Goal: Complete application form

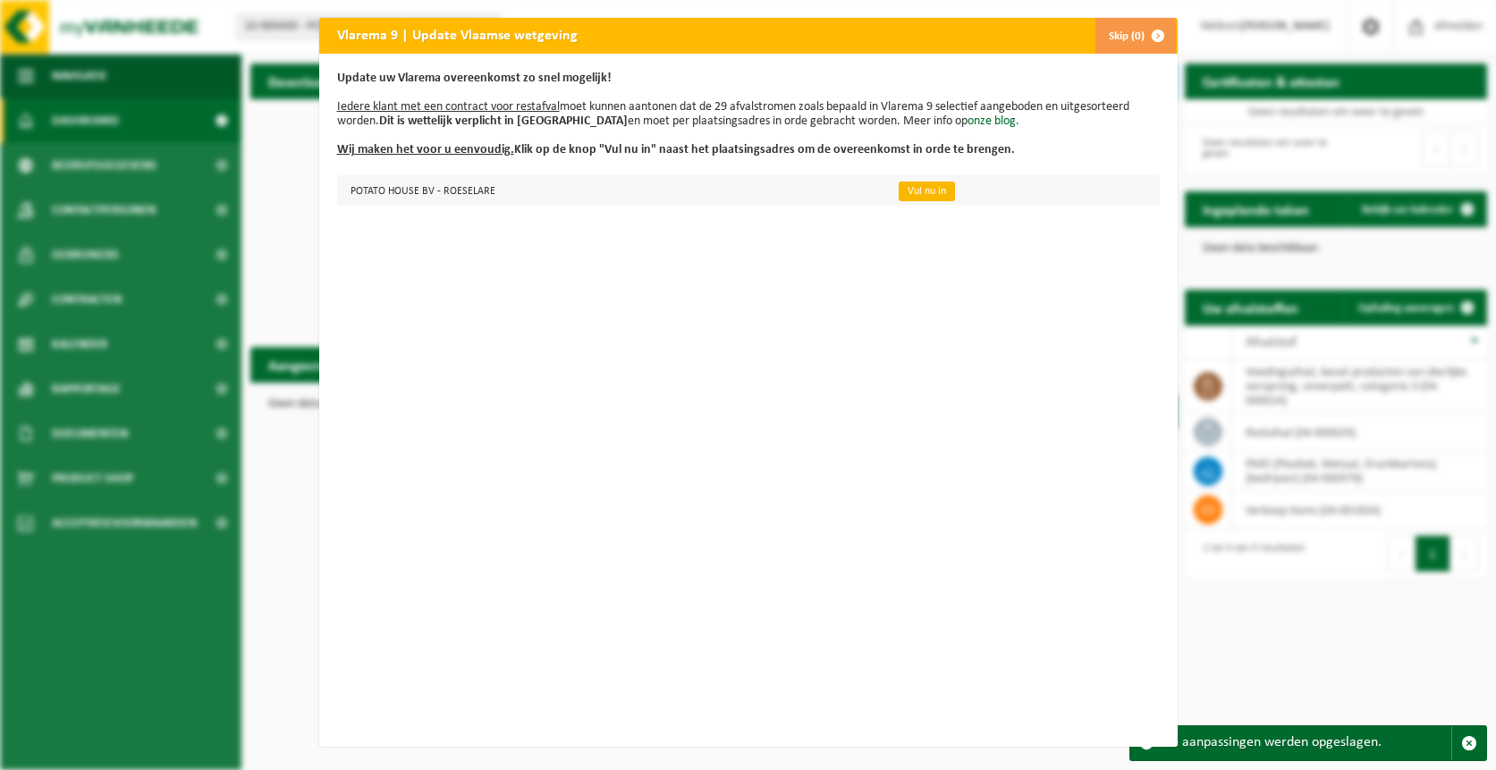
click at [912, 194] on link "Vul nu in" at bounding box center [927, 192] width 56 height 20
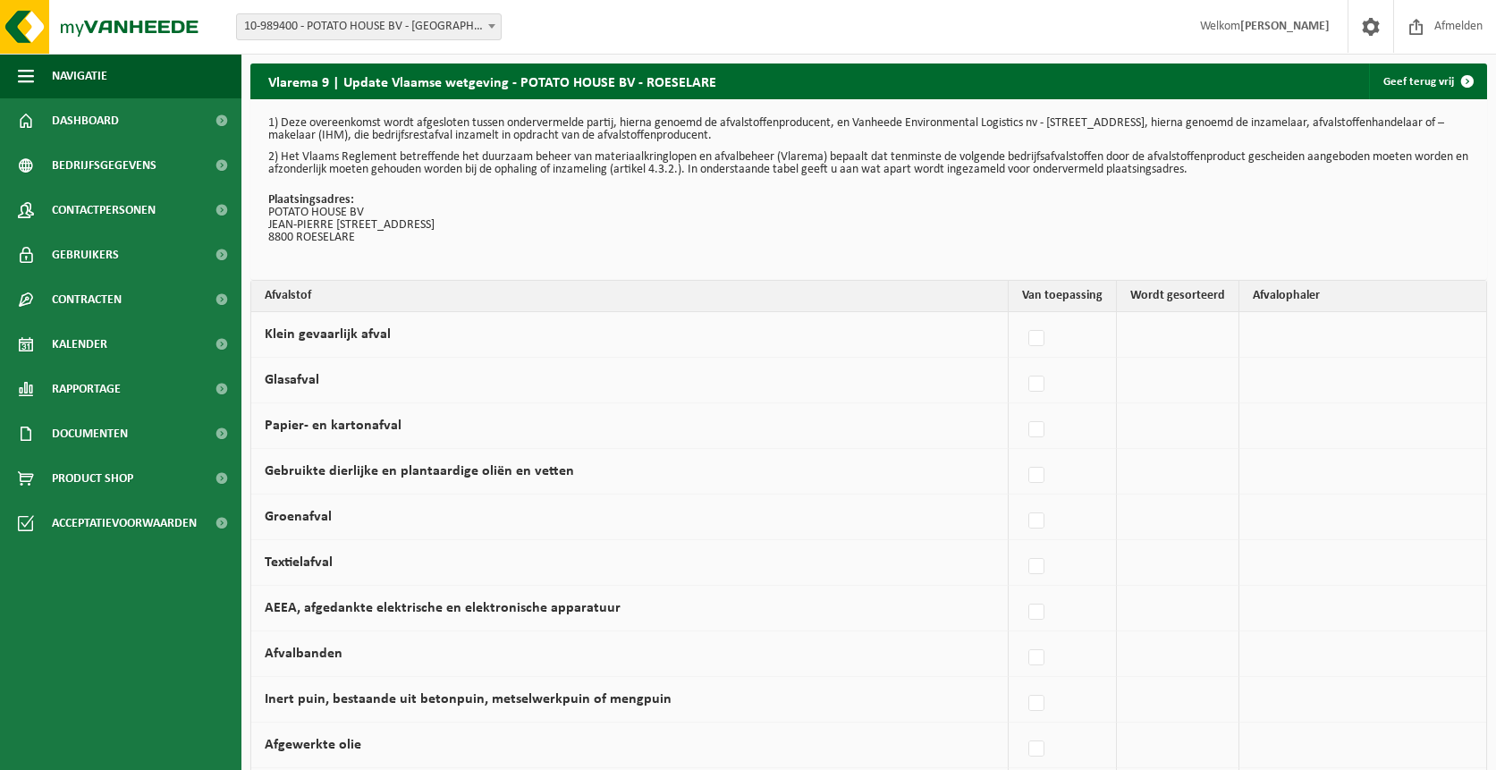
click at [1177, 329] on td at bounding box center [1178, 335] width 123 height 46
click at [1177, 338] on td at bounding box center [1178, 335] width 123 height 46
click at [1046, 383] on label at bounding box center [1037, 384] width 25 height 27
click at [1022, 362] on input "Glasafval" at bounding box center [1021, 361] width 1 height 1
checkbox input "true"
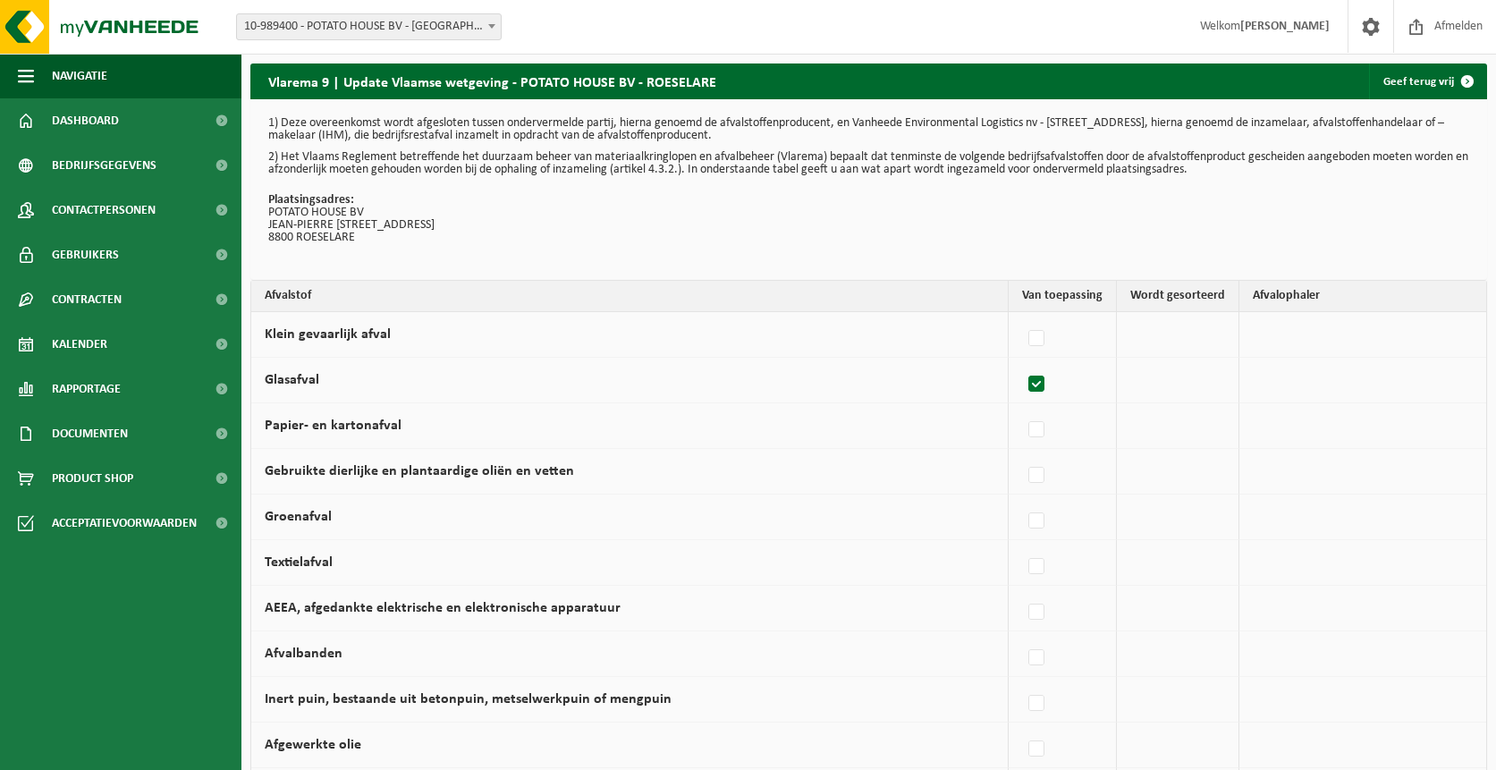
checkbox input "true"
click at [1031, 431] on label at bounding box center [1033, 430] width 25 height 27
click at [1018, 408] on input "Papier- en kartonafval" at bounding box center [1017, 407] width 1 height 1
checkbox input "true"
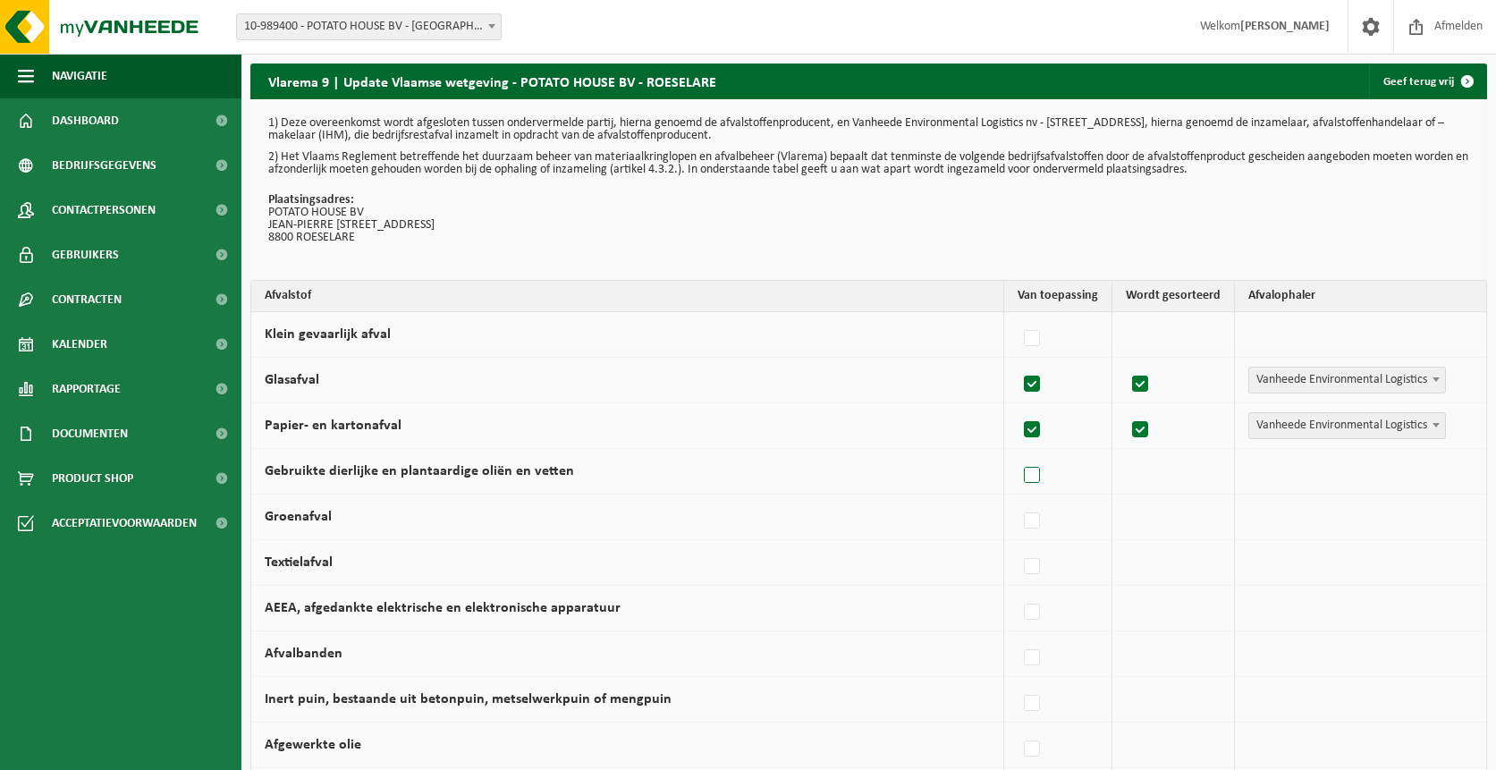
click at [1033, 478] on label at bounding box center [1033, 475] width 25 height 27
click at [1018, 453] on input "Gebruikte dierlijke en plantaardige oliën en vetten" at bounding box center [1017, 453] width 1 height 1
checkbox input "true"
click at [1037, 611] on label at bounding box center [1033, 612] width 25 height 27
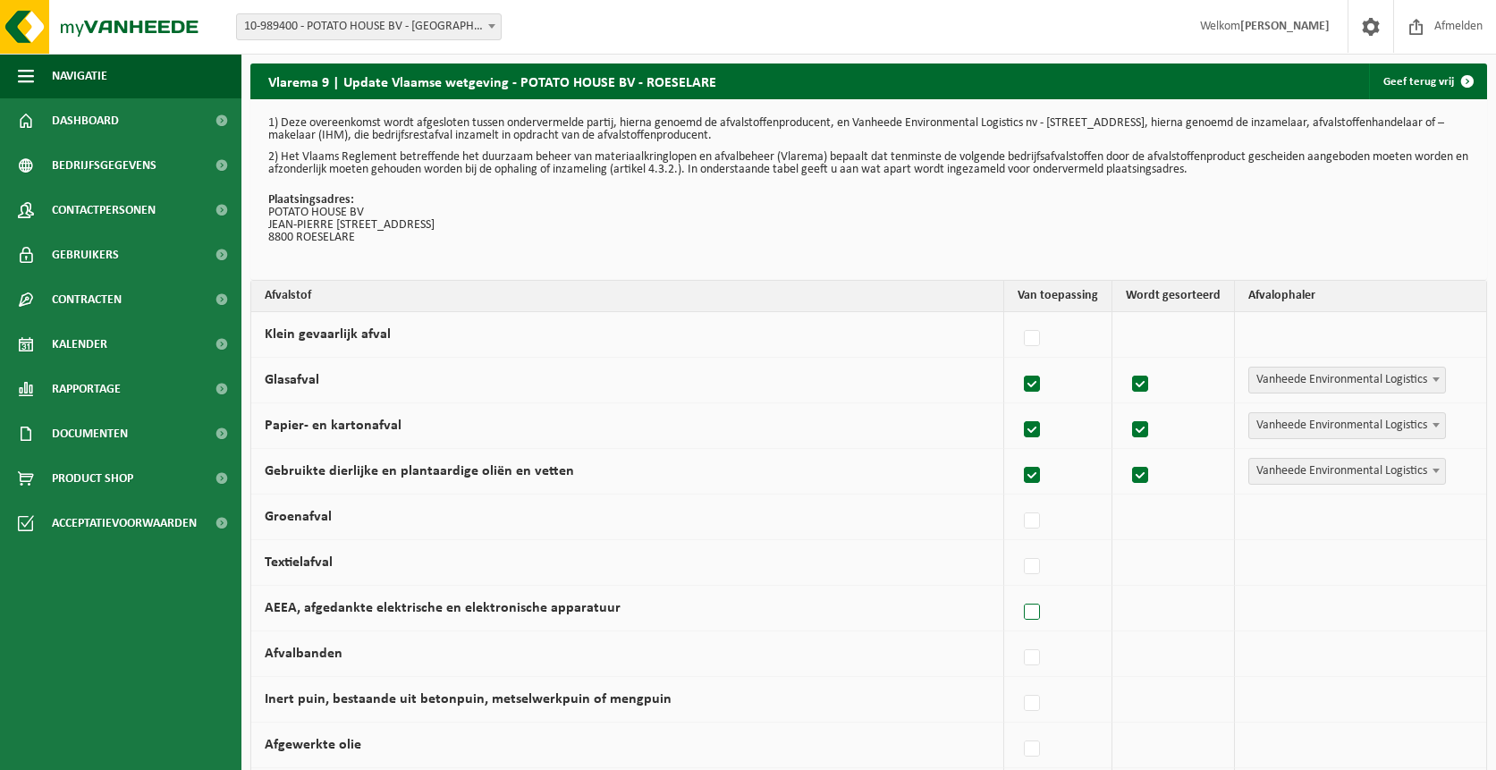
click at [1018, 590] on input "AEEA, afgedankte elektrische en elektronische apparatuur" at bounding box center [1017, 589] width 1 height 1
checkbox input "true"
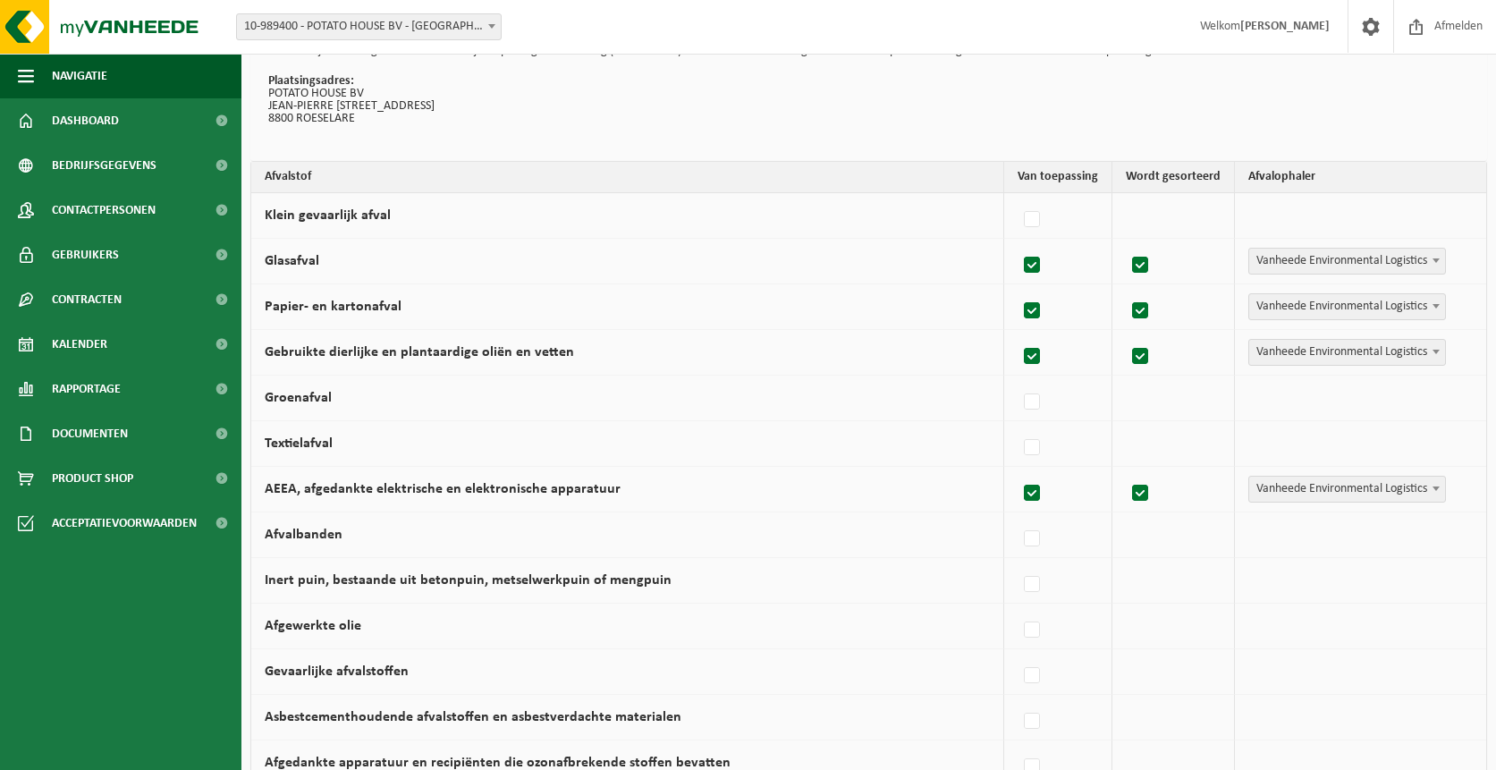
scroll to position [107, 0]
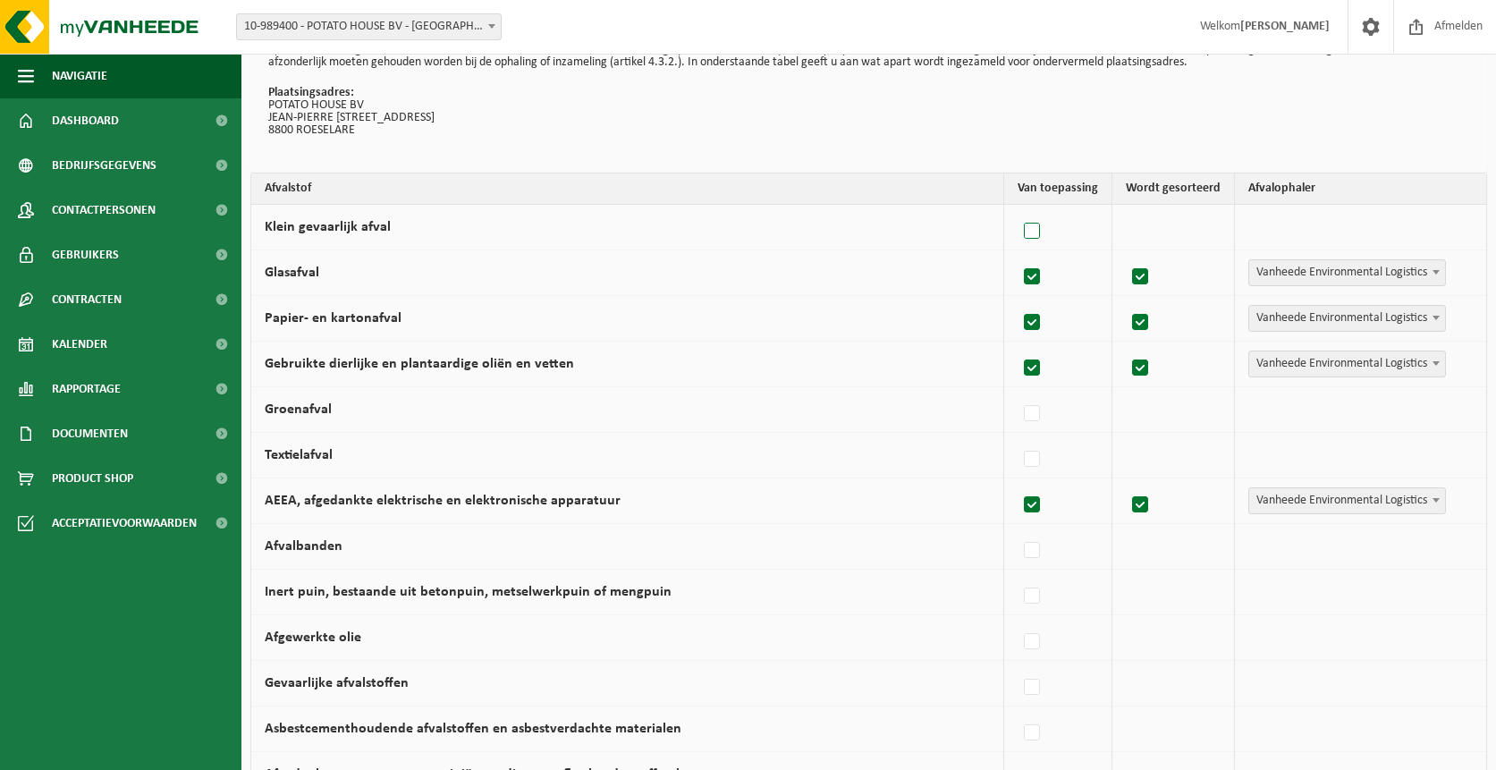
click at [1042, 230] on label at bounding box center [1033, 231] width 25 height 27
click at [1018, 209] on input "Klein gevaarlijk afval" at bounding box center [1017, 208] width 1 height 1
checkbox input "true"
click at [1037, 415] on label at bounding box center [1033, 414] width 25 height 27
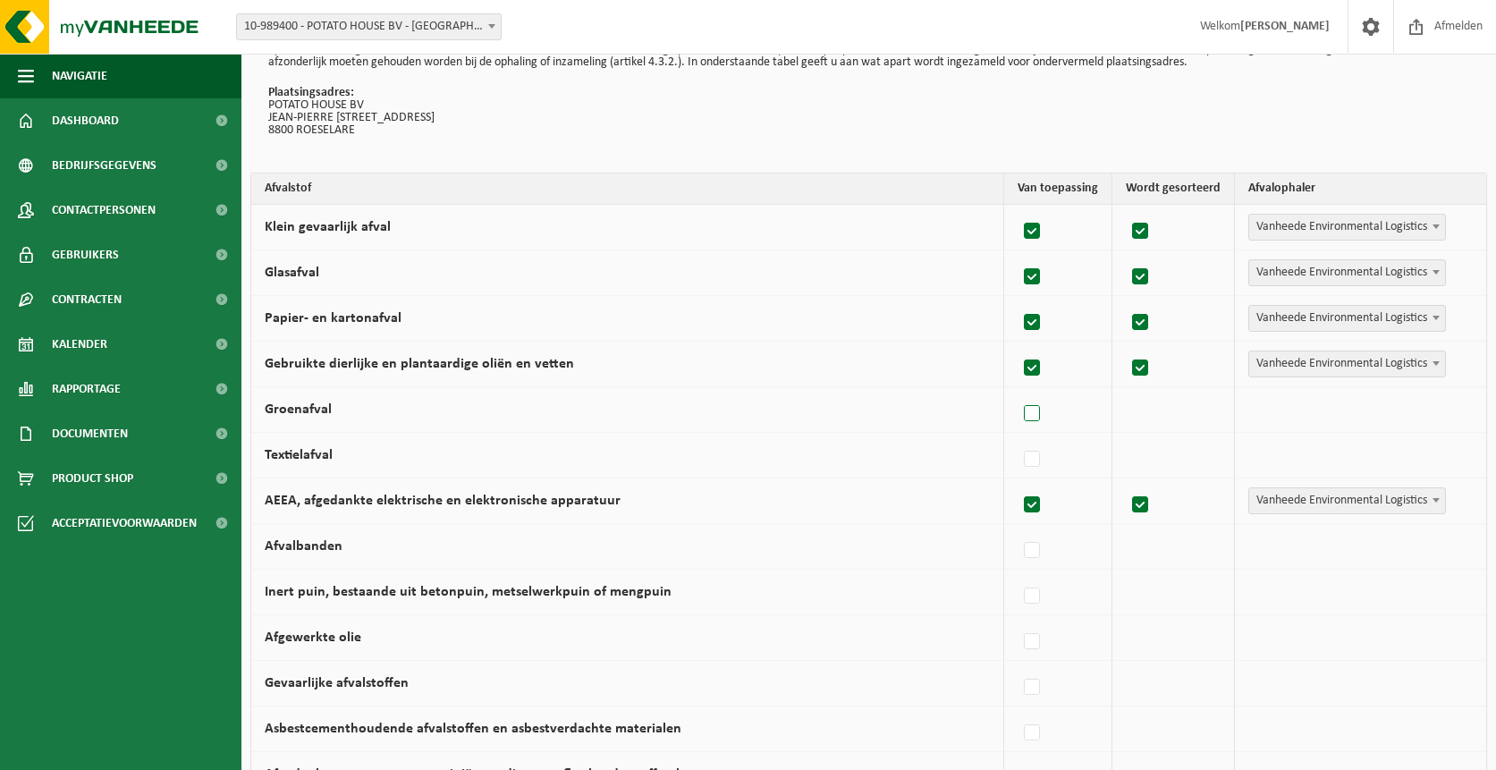
click at [1018, 392] on input "Groenafval" at bounding box center [1017, 391] width 1 height 1
checkbox input "true"
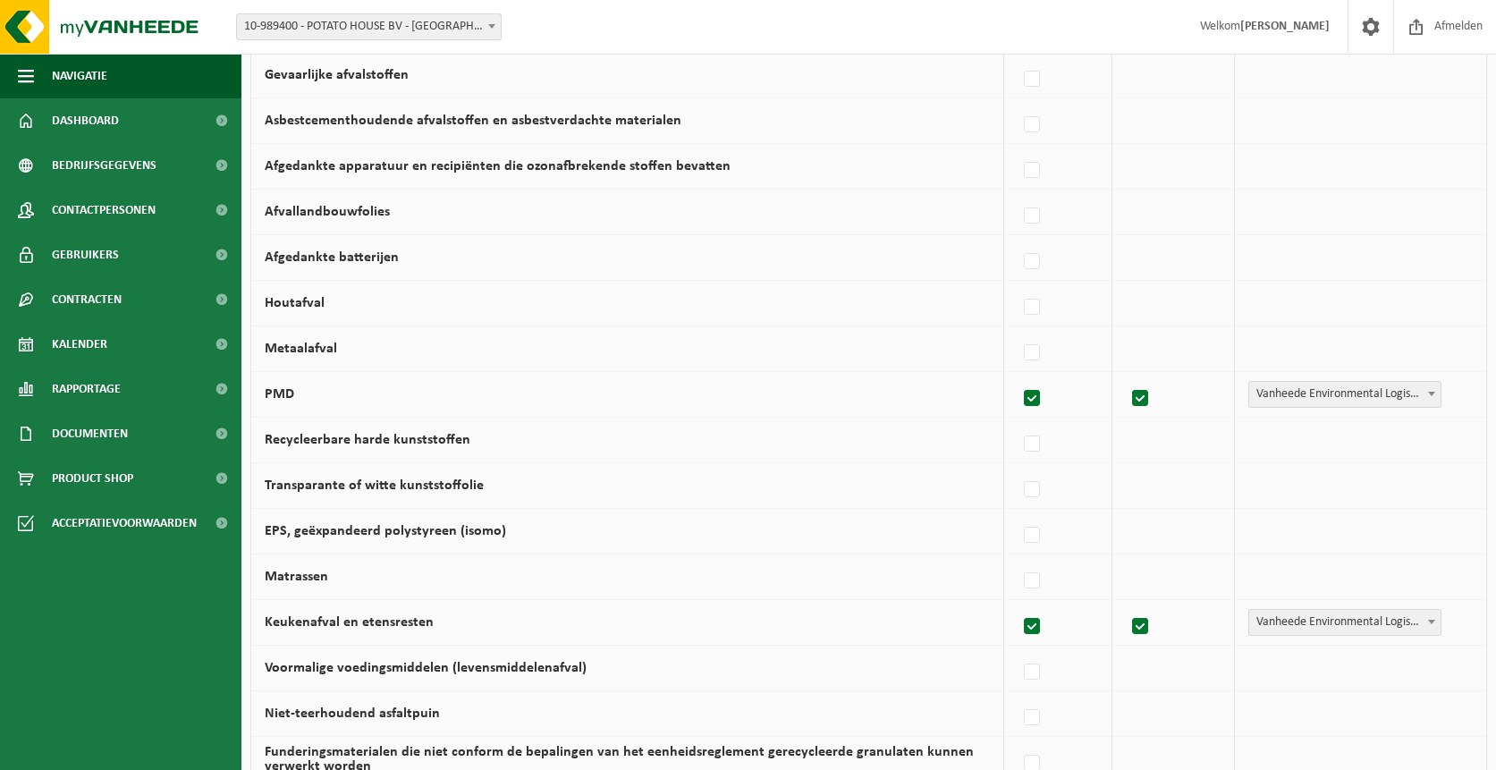
scroll to position [751, 0]
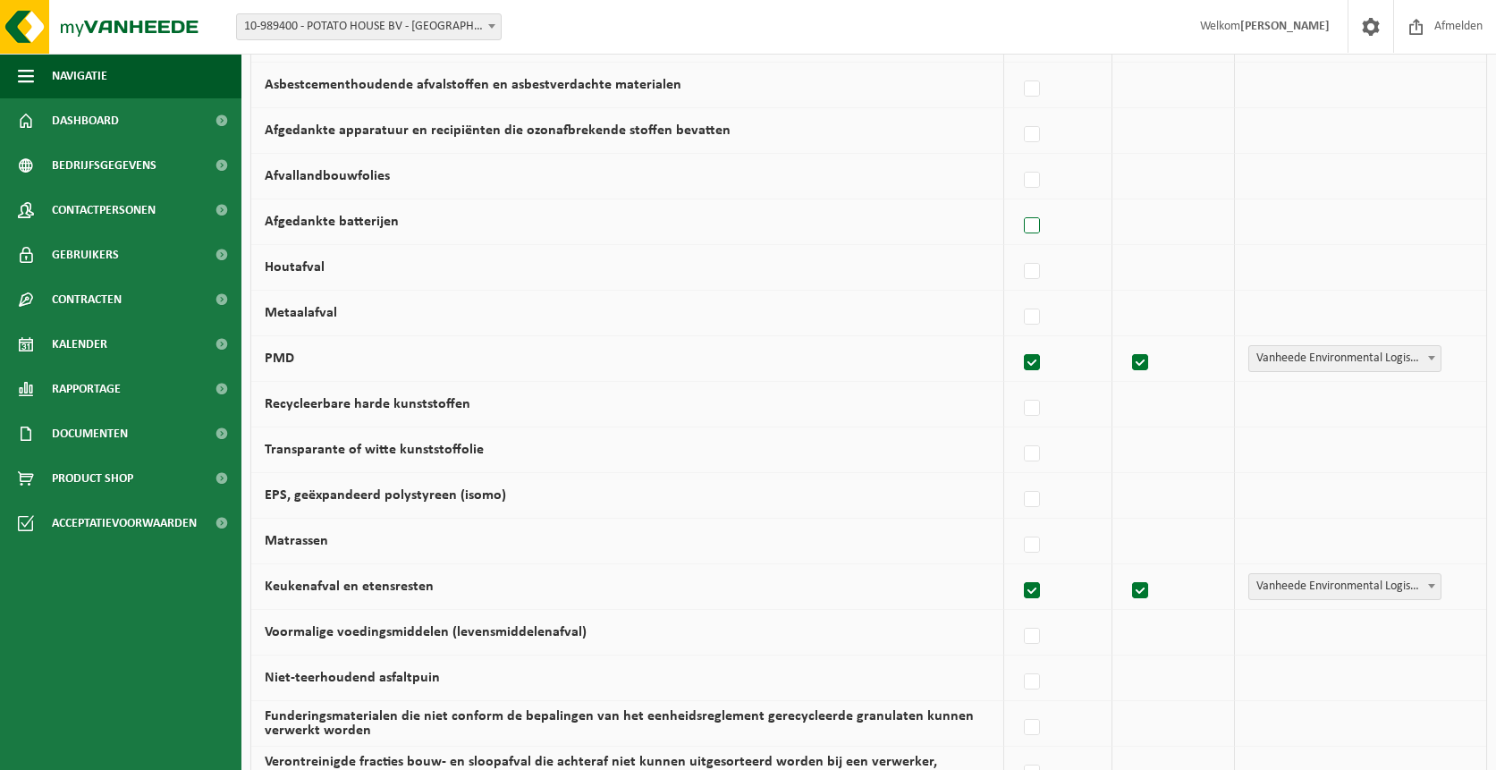
click at [1035, 226] on label at bounding box center [1033, 226] width 25 height 27
click at [1018, 204] on input "Afgedankte batterijen" at bounding box center [1017, 203] width 1 height 1
checkbox input "true"
click at [1284, 225] on span "Vanheede Environmental Logistics" at bounding box center [1348, 221] width 196 height 25
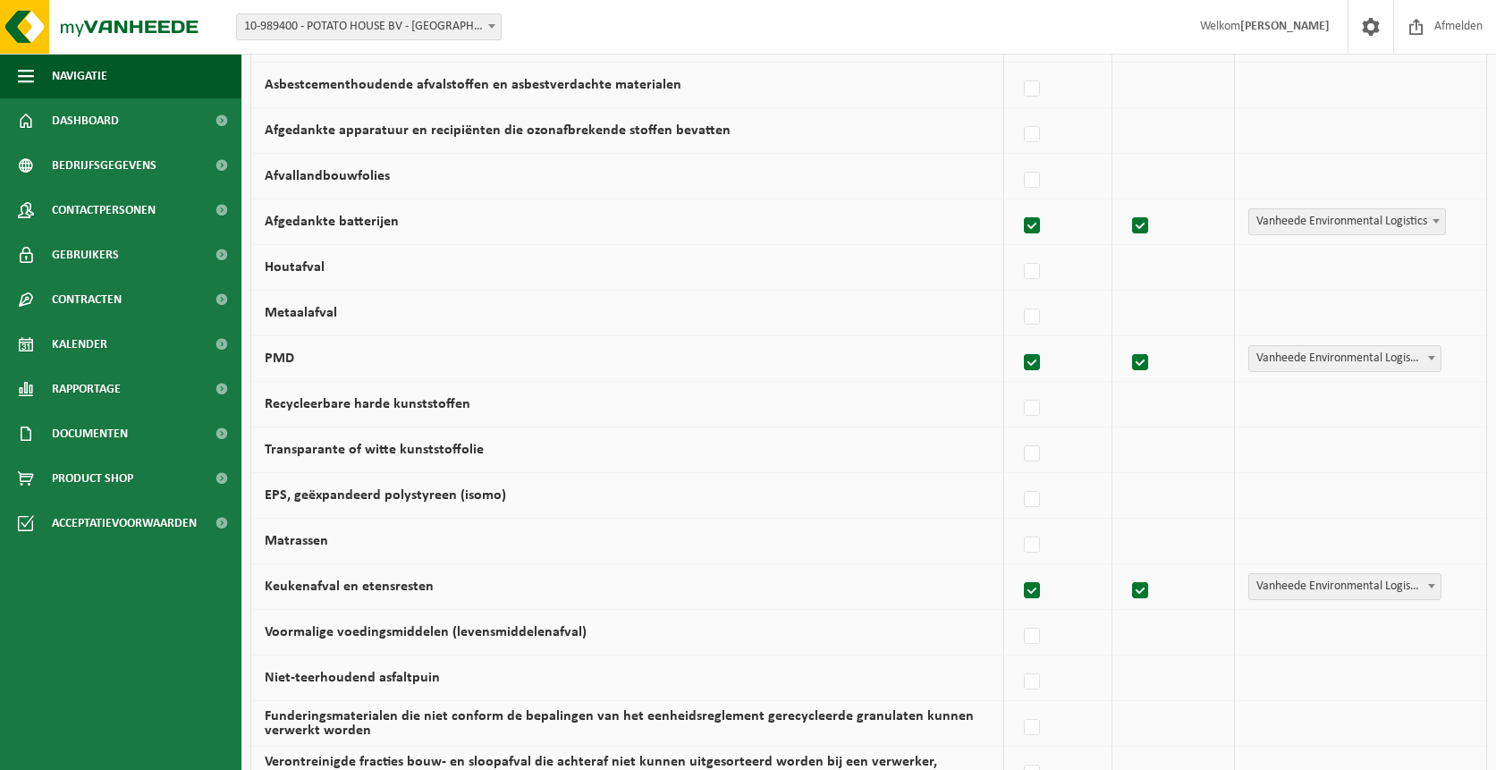
click at [1250, 150] on td "Vanheede Environmental Logistics Concullega Containerpark Gemeentelijke ophalin…" at bounding box center [1360, 131] width 251 height 46
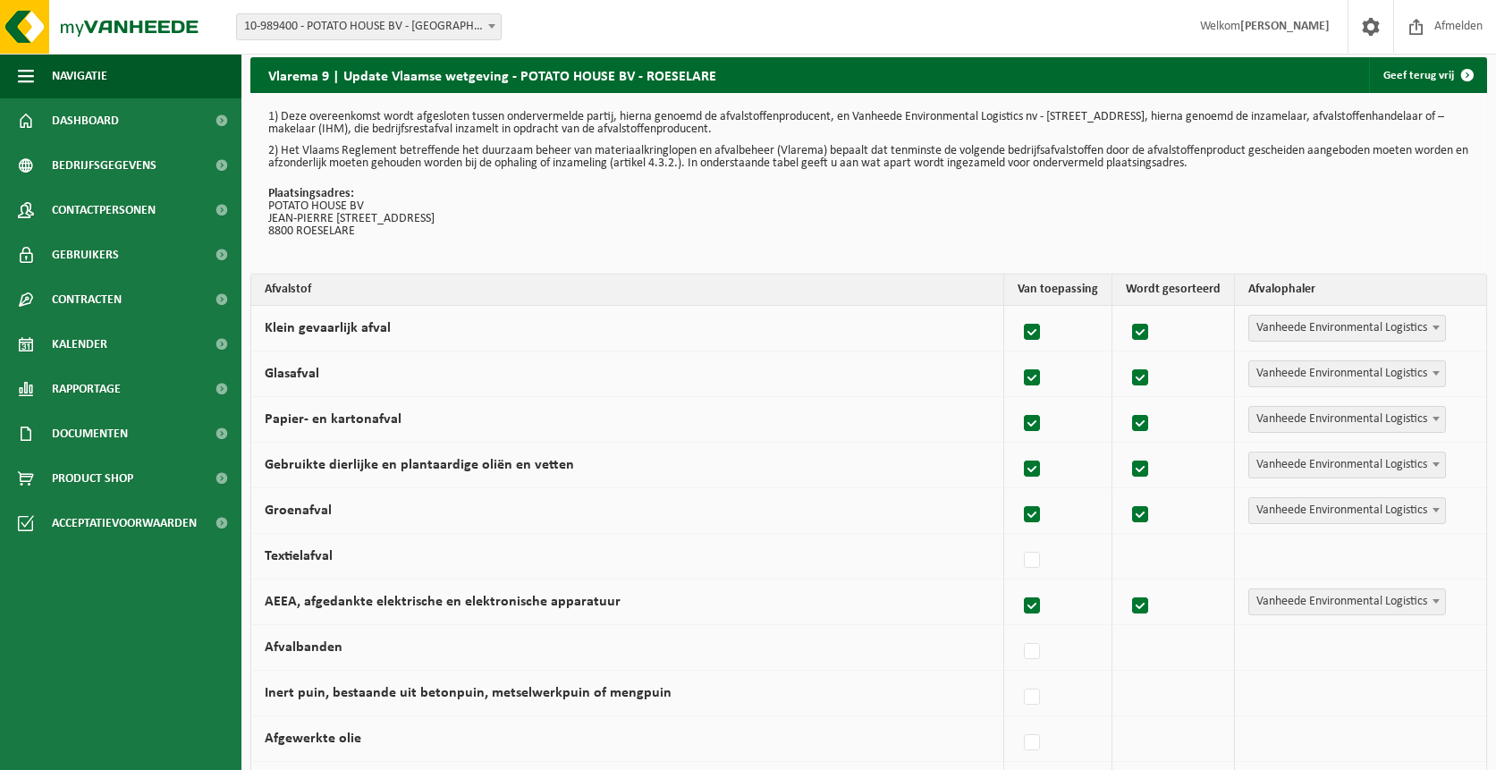
scroll to position [0, 0]
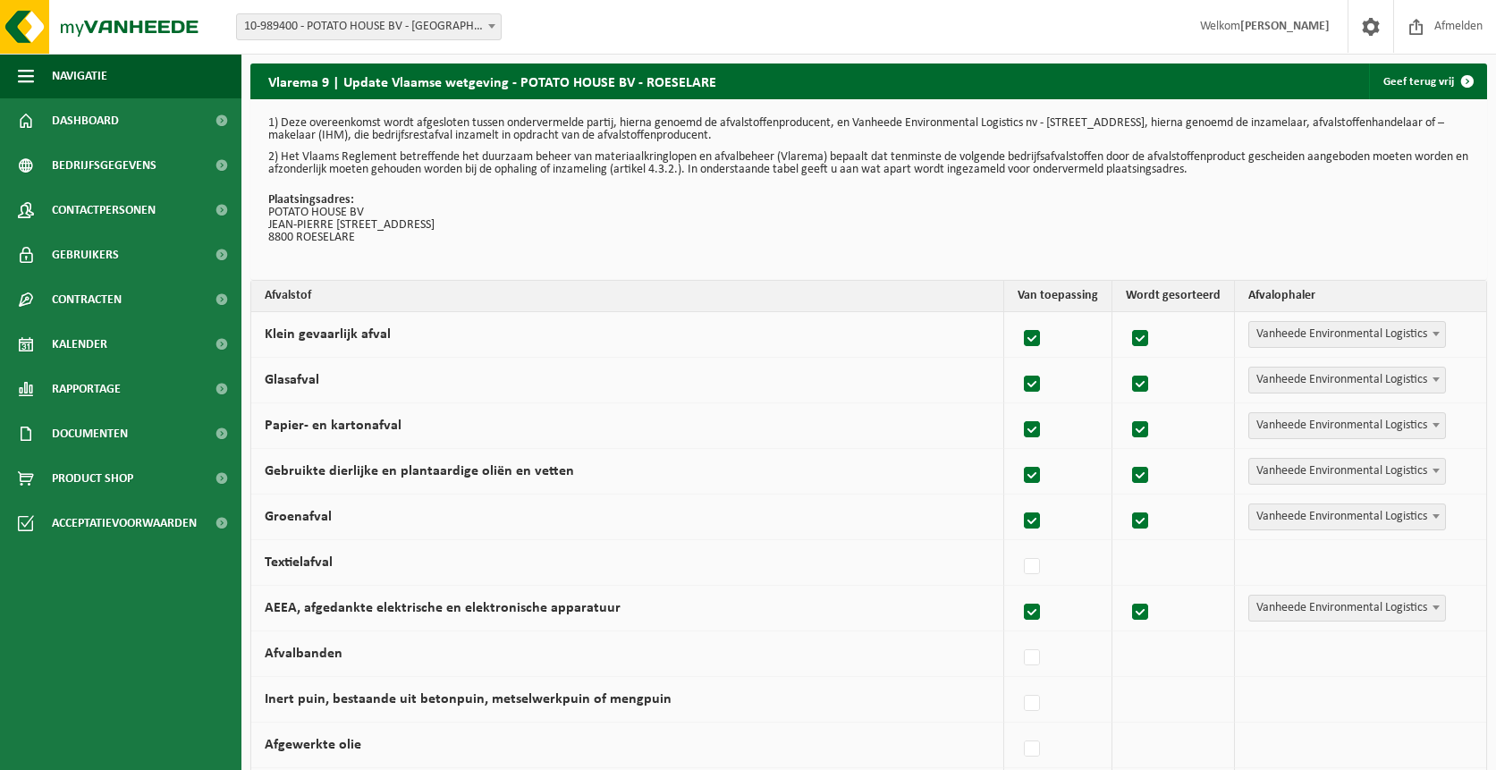
click at [1301, 330] on span "Vanheede Environmental Logistics" at bounding box center [1348, 334] width 196 height 25
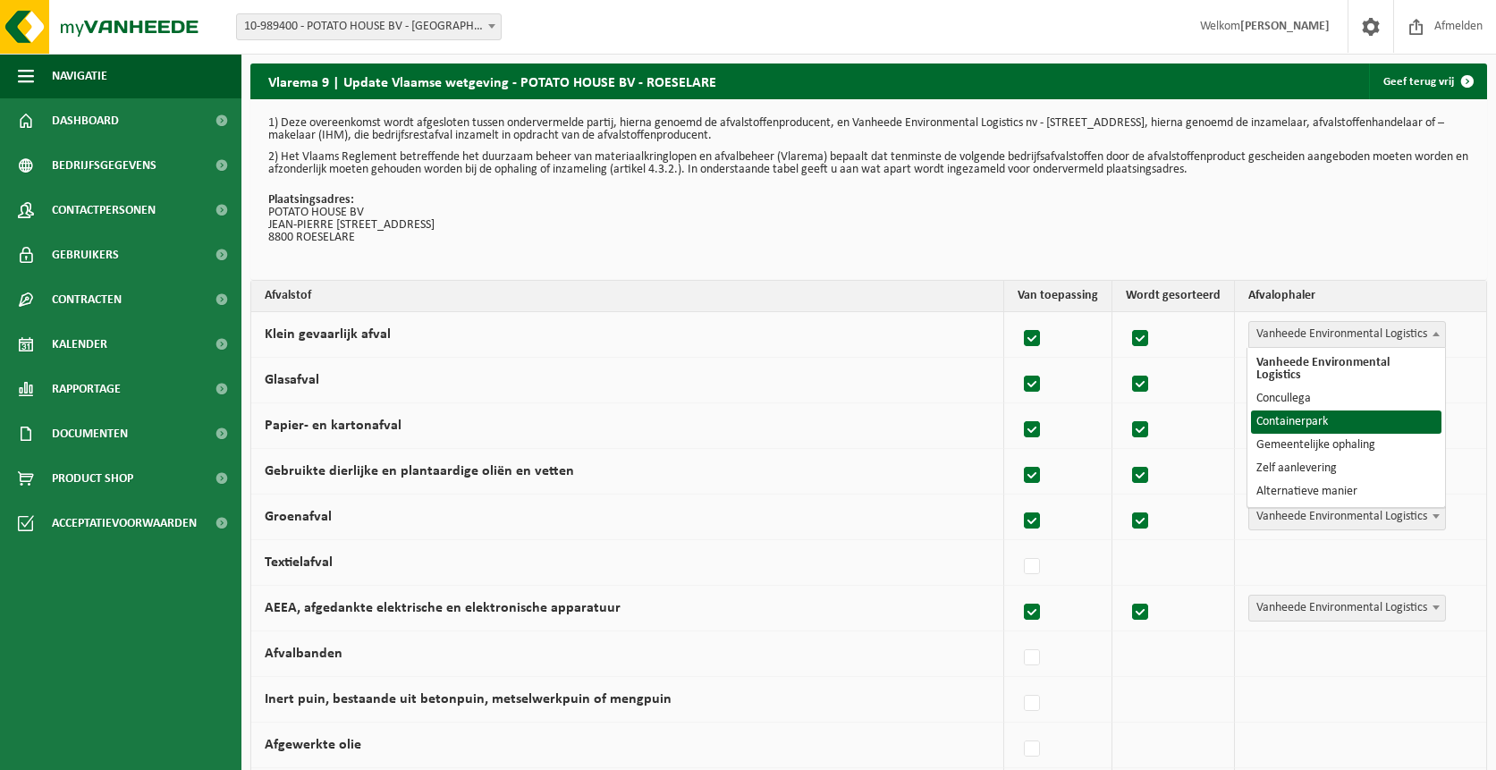
select select "Containerpark"
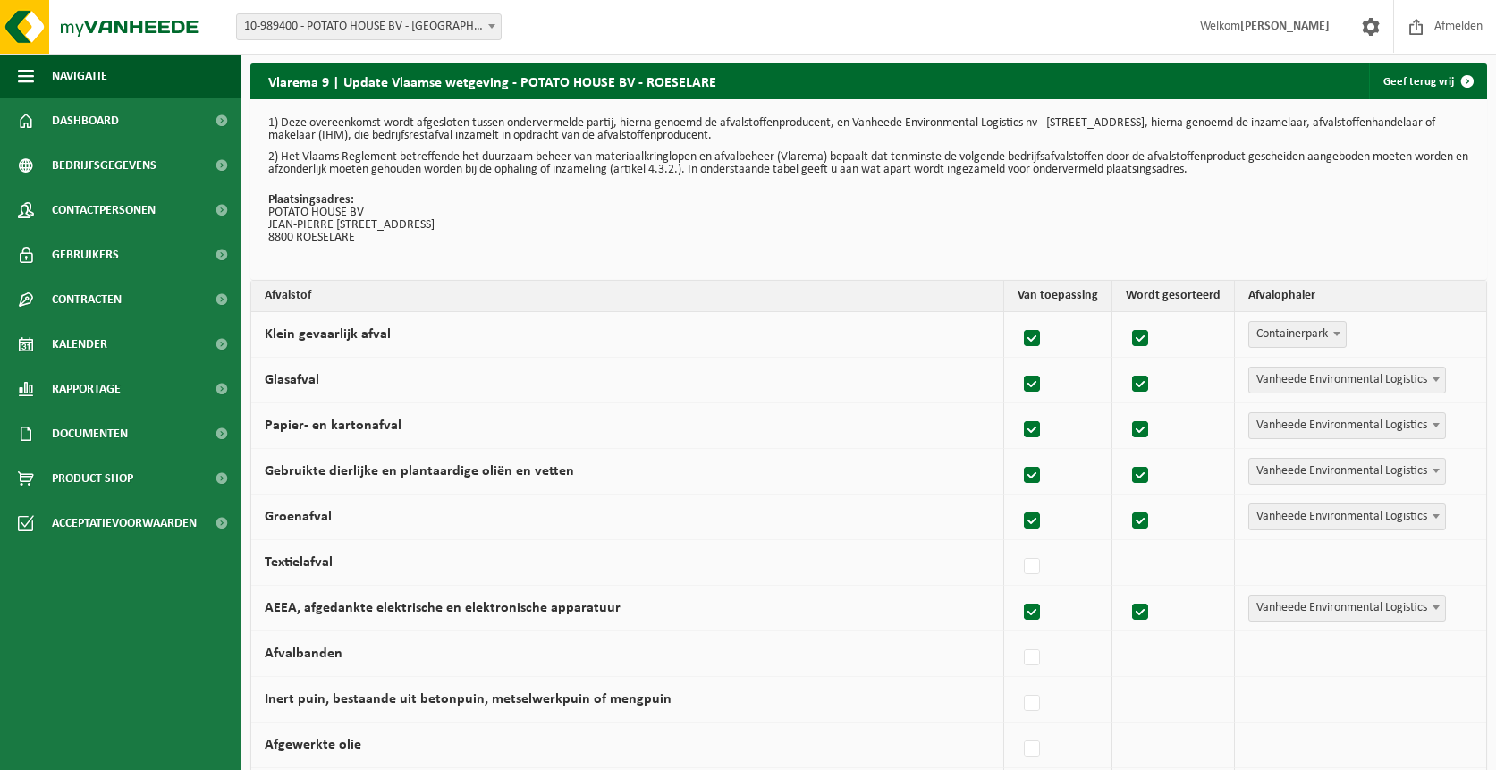
click at [1309, 378] on span "Vanheede Environmental Logistics" at bounding box center [1348, 380] width 196 height 25
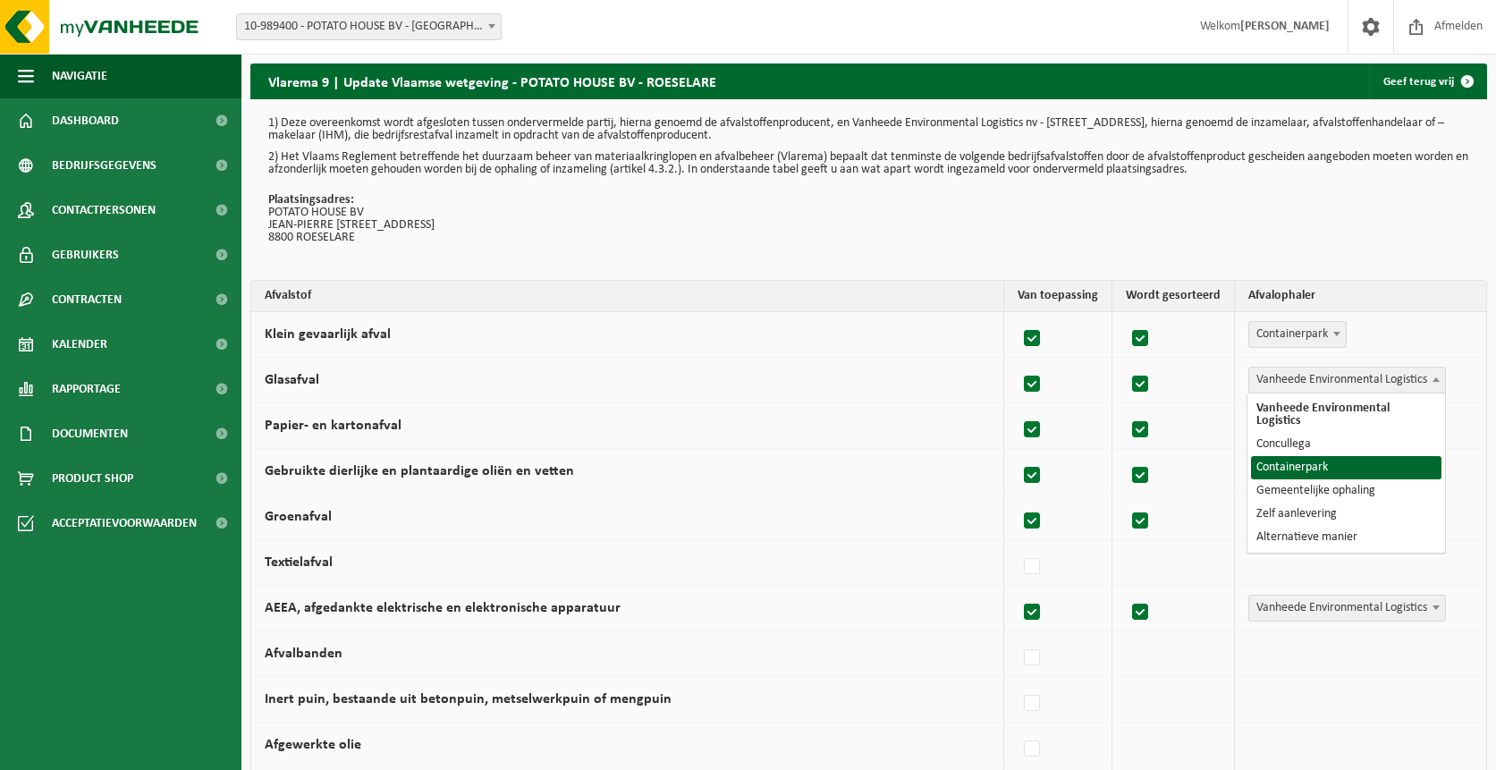
select select "Containerpark"
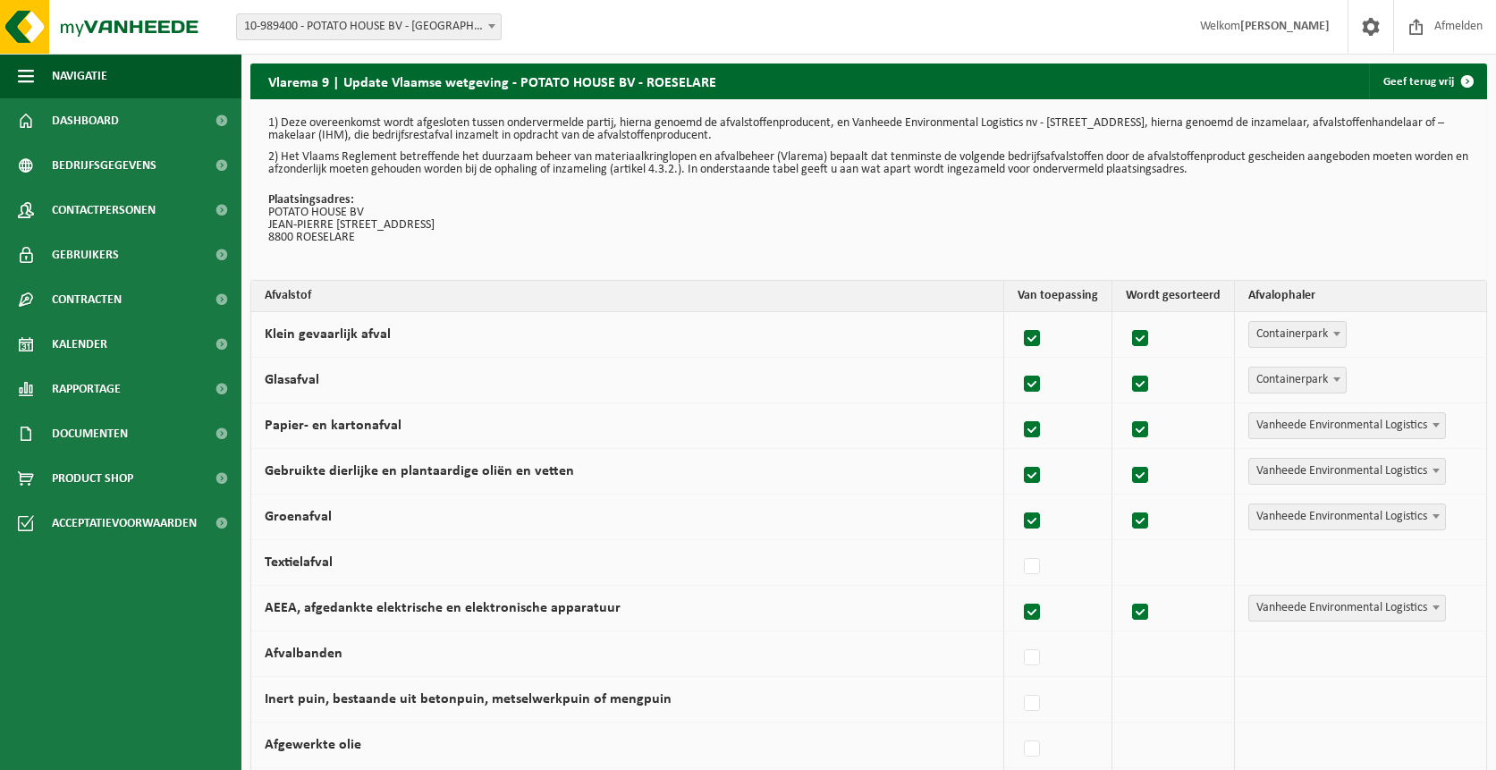
click at [1299, 428] on span "Vanheede Environmental Logistics" at bounding box center [1348, 425] width 196 height 25
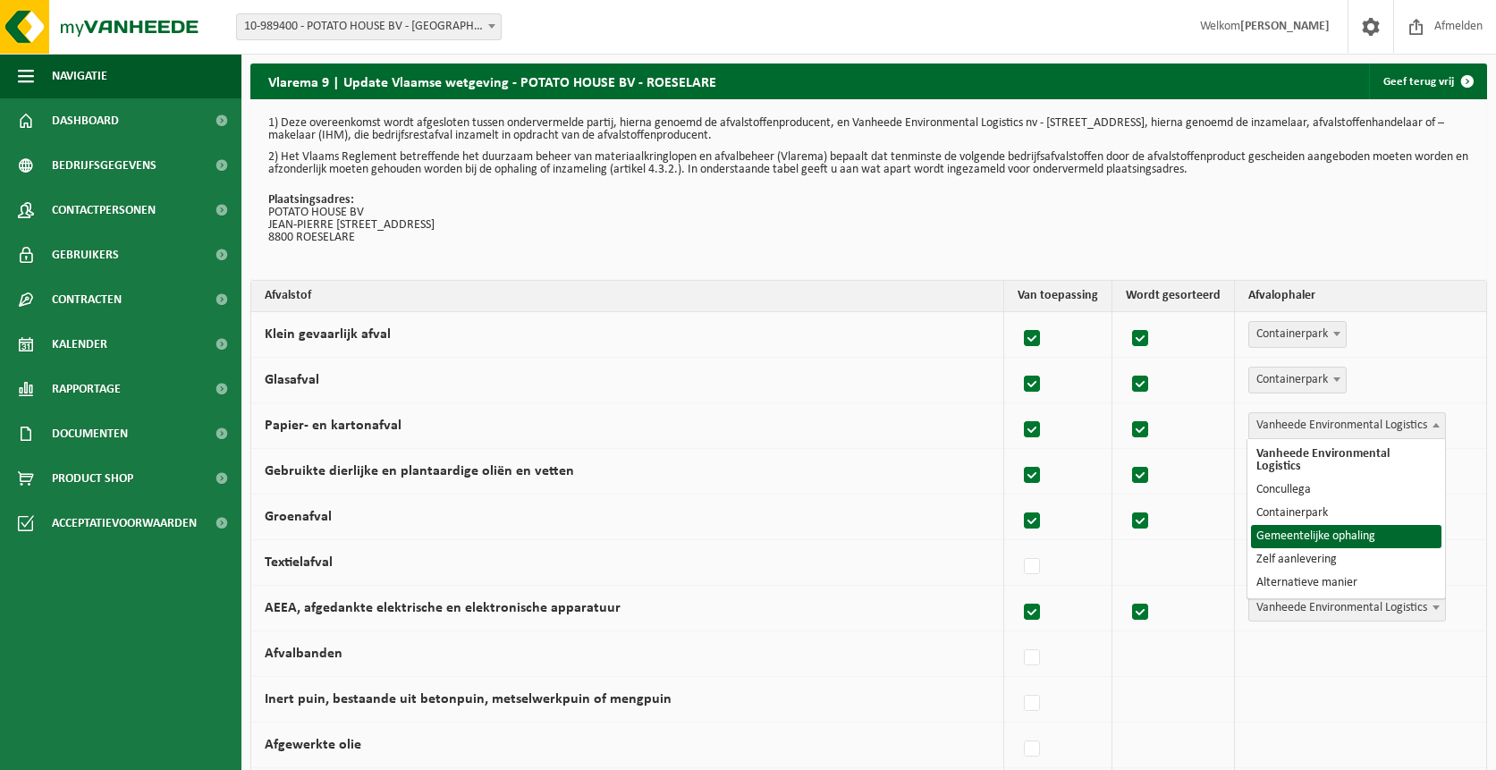
select select "Gemeentelijke ophaling"
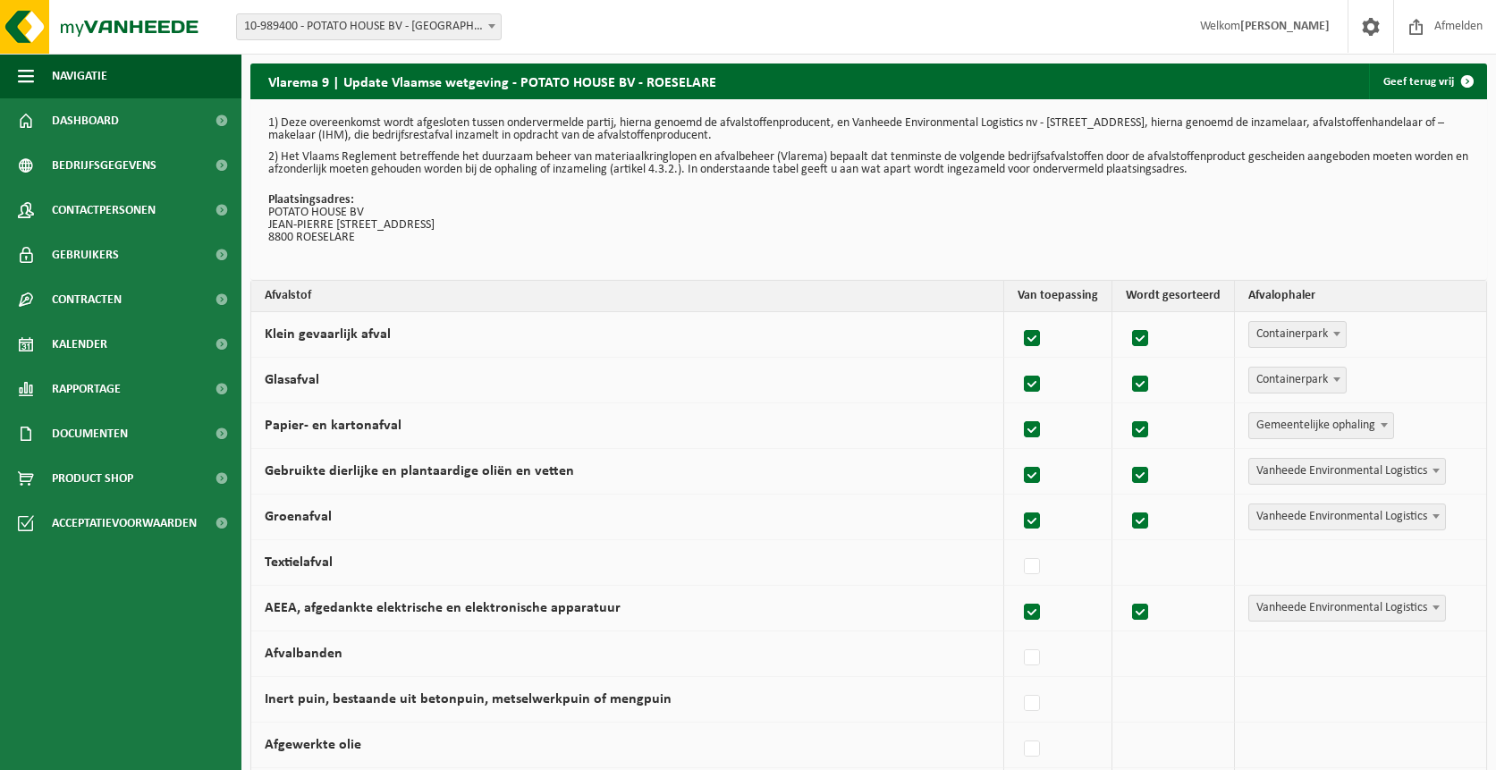
click at [1307, 472] on span "Vanheede Environmental Logistics" at bounding box center [1348, 471] width 196 height 25
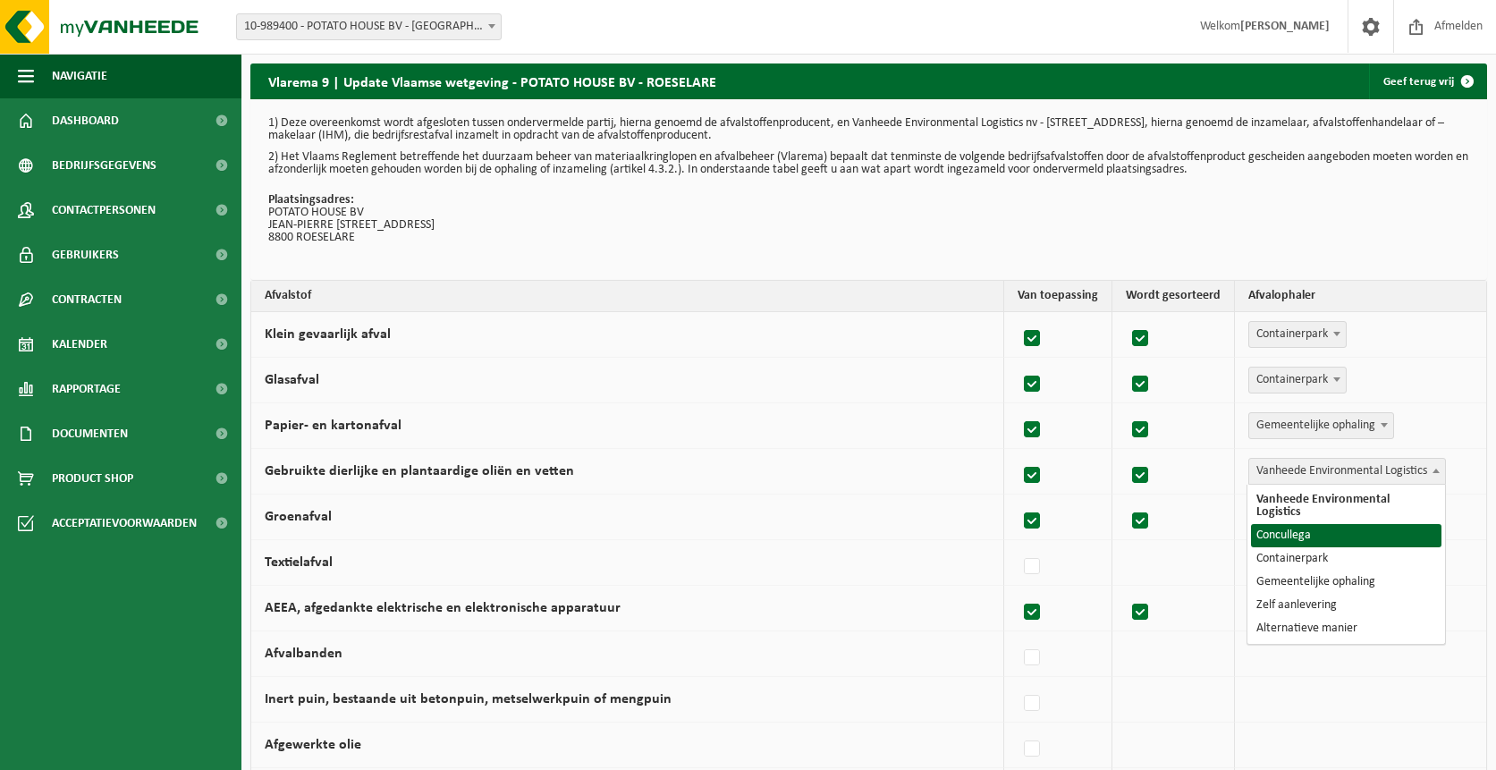
select select "Concullega"
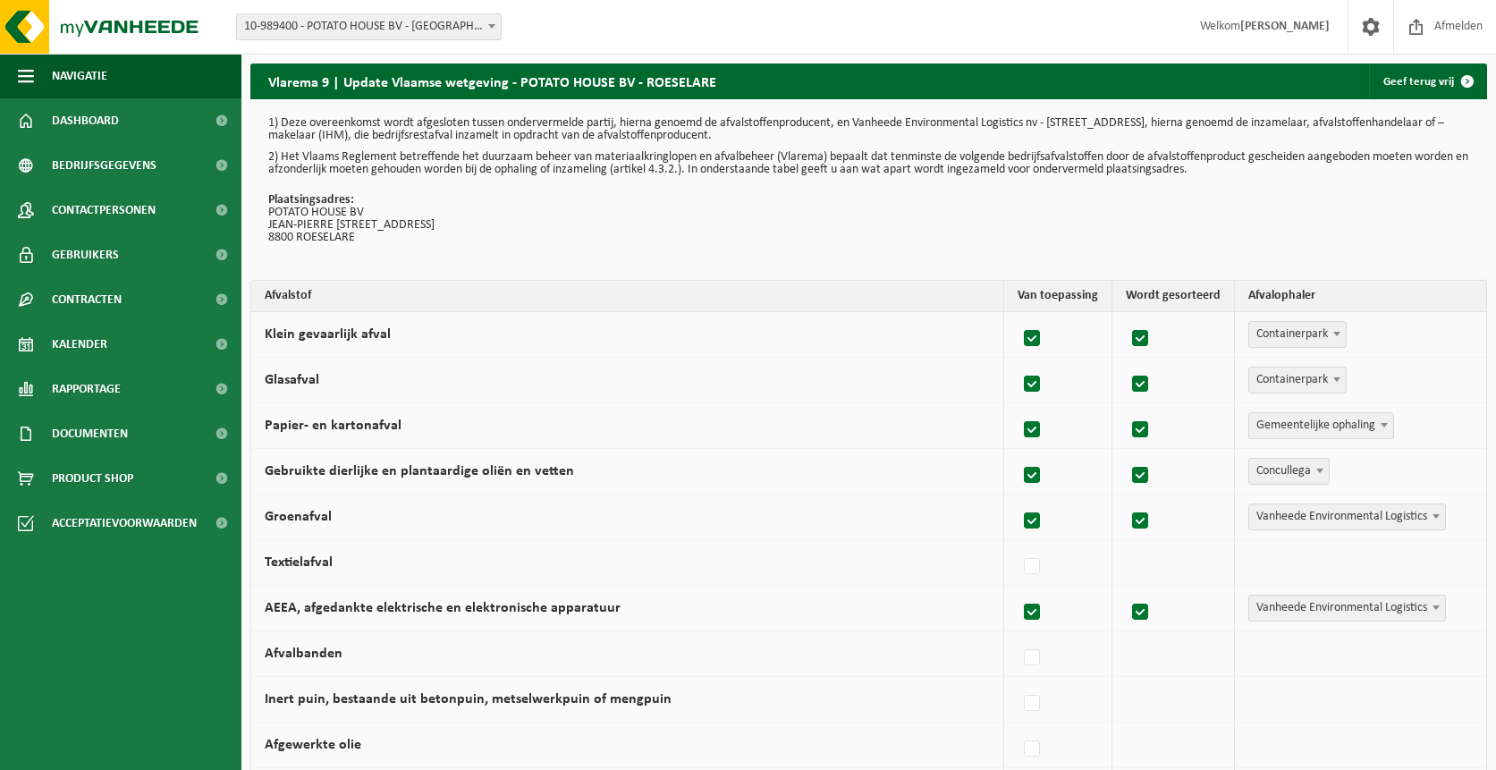
click at [1297, 517] on span "Vanheede Environmental Logistics" at bounding box center [1348, 516] width 196 height 25
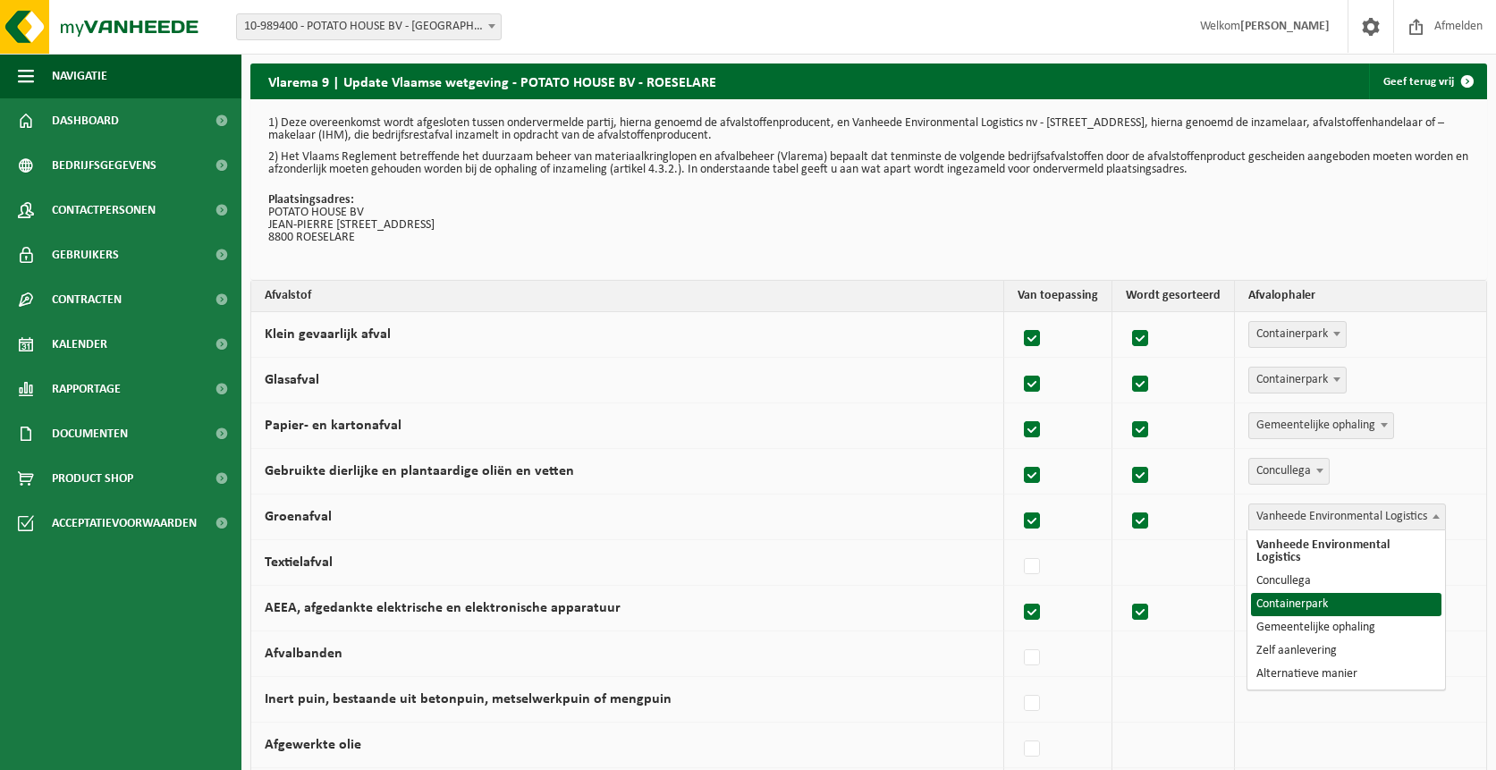
select select "Containerpark"
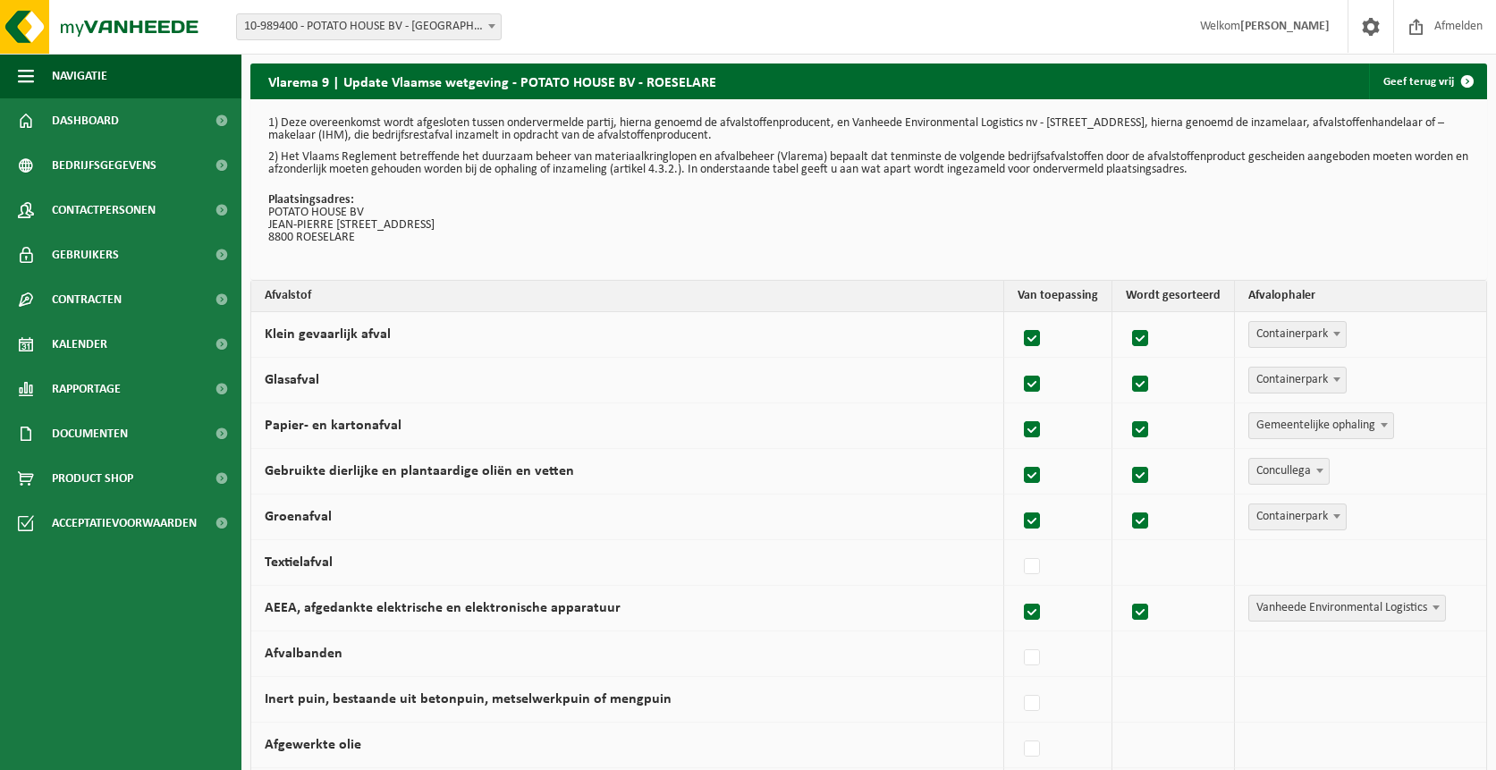
click at [1288, 602] on span "Vanheede Environmental Logistics" at bounding box center [1348, 608] width 196 height 25
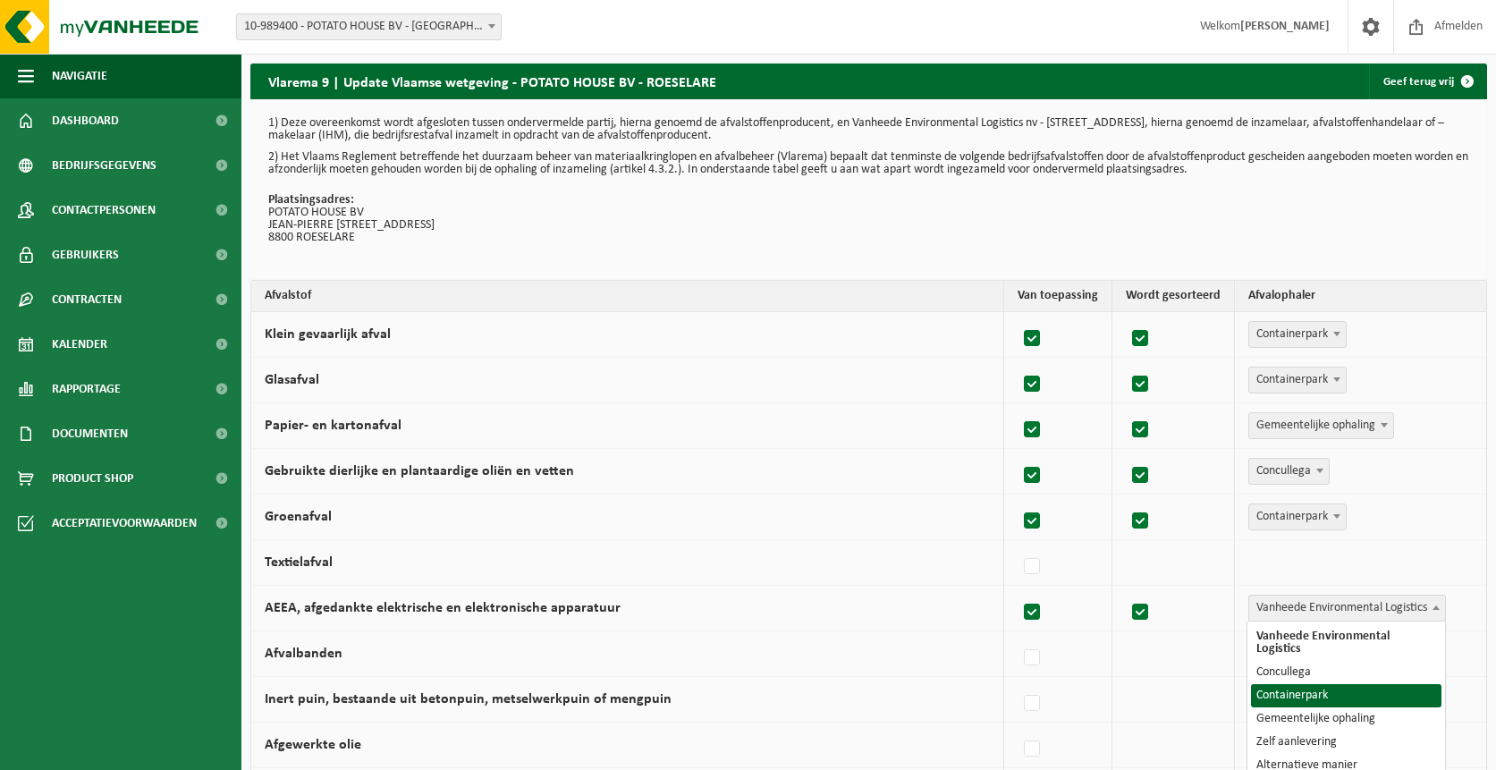
select select "Containerpark"
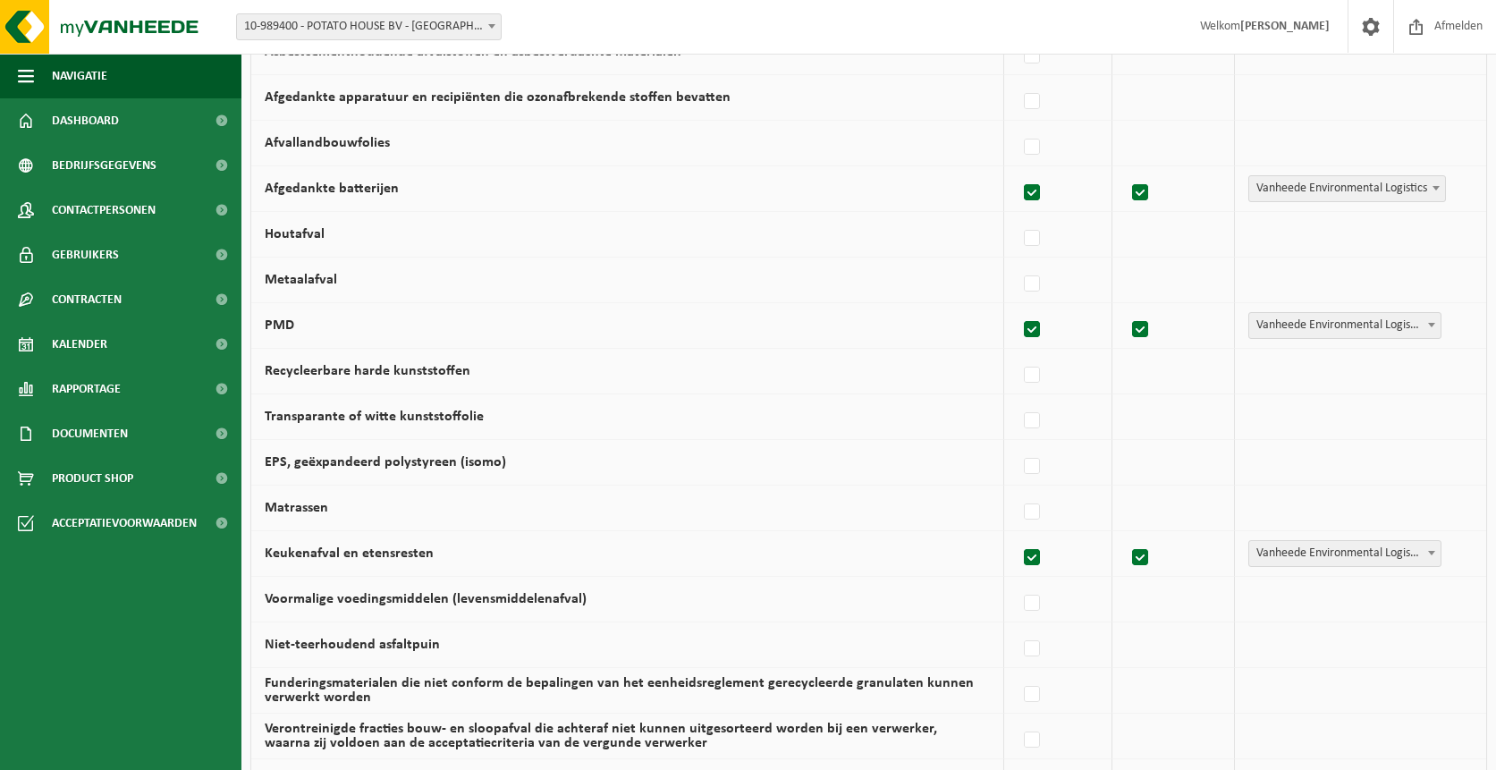
scroll to position [787, 0]
click at [1306, 186] on span "Vanheede Environmental Logistics" at bounding box center [1348, 186] width 196 height 25
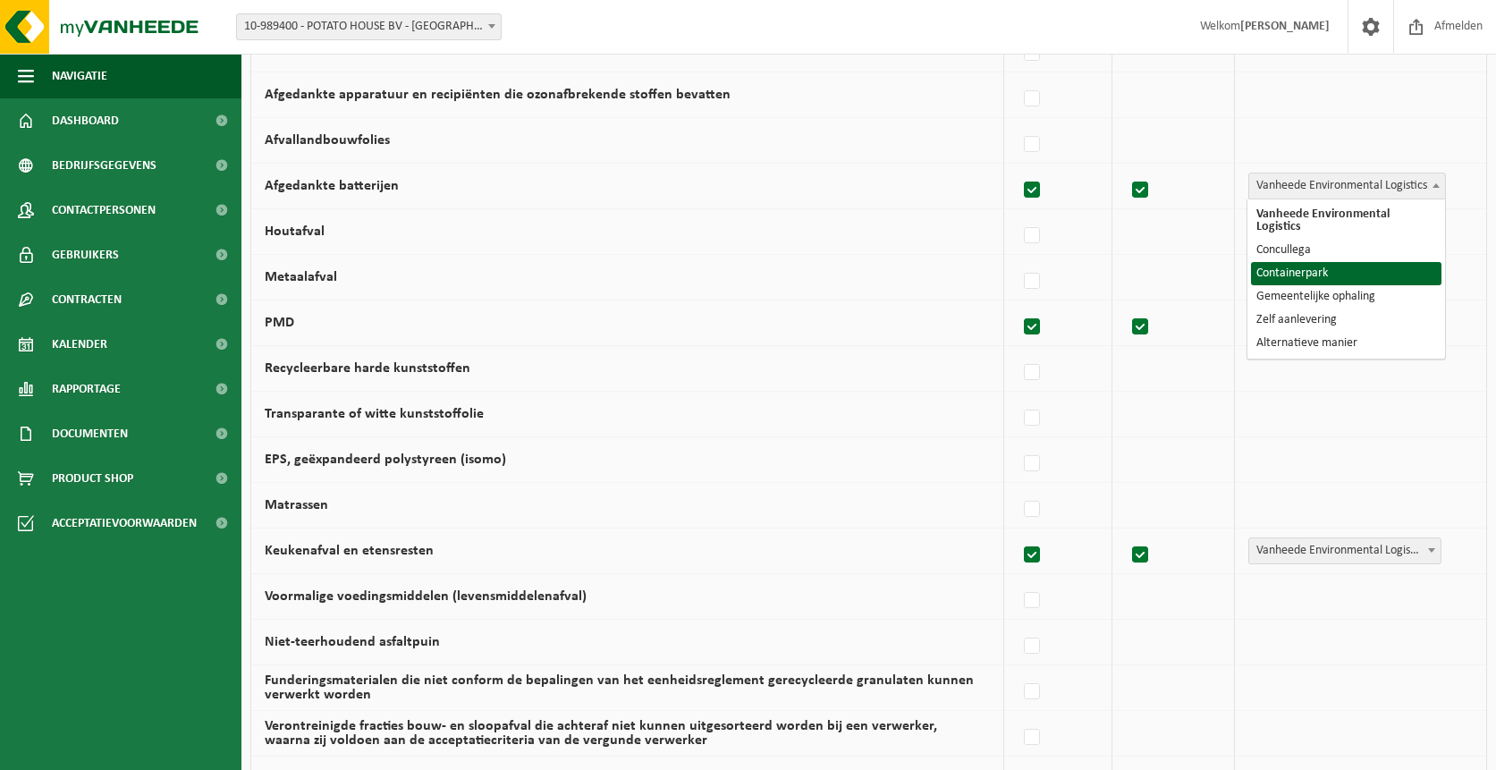
select select "Containerpark"
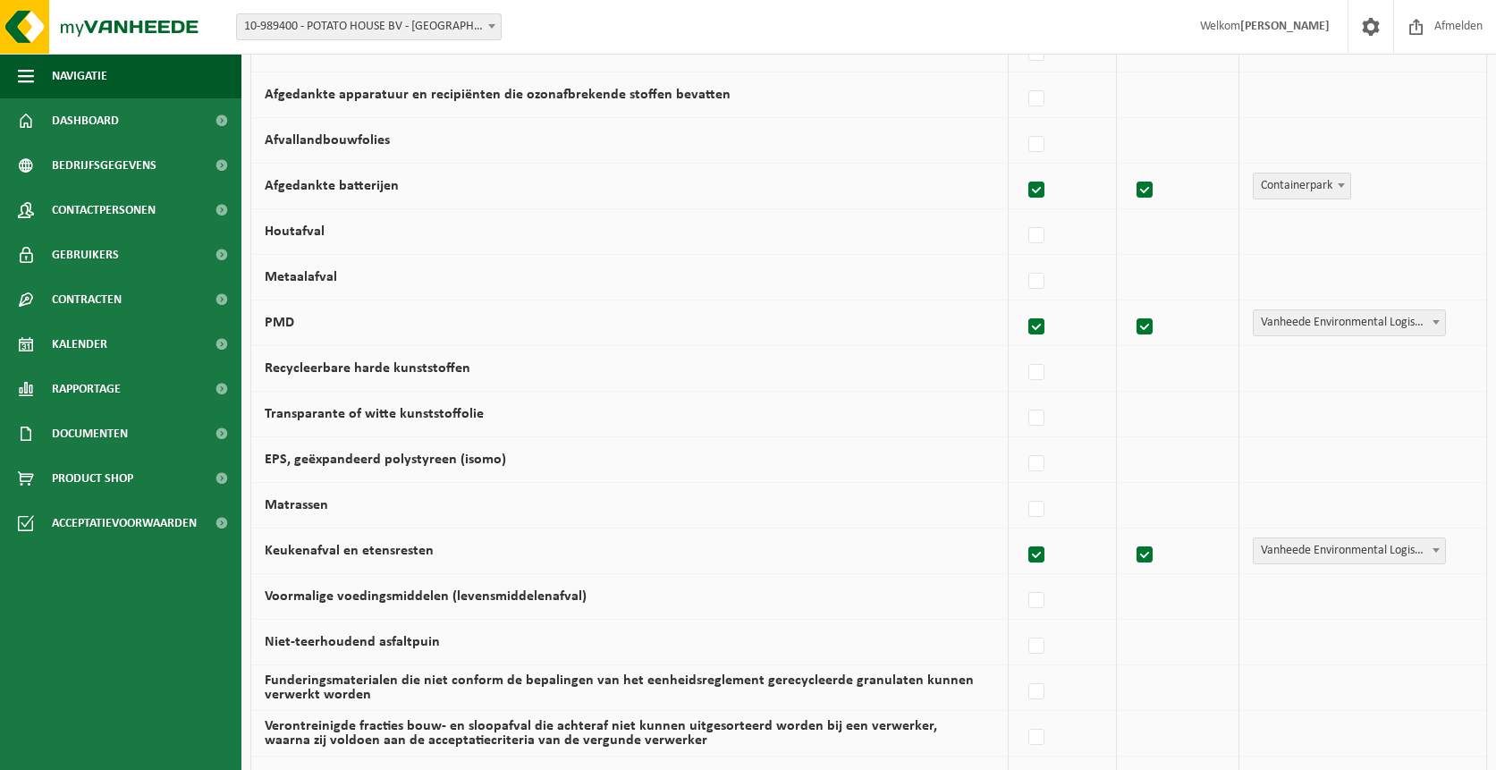
click at [1293, 323] on span "Vanheede Environmental Logistics" at bounding box center [1349, 322] width 191 height 25
click at [1041, 284] on label at bounding box center [1037, 281] width 25 height 27
click at [1022, 259] on input "Metaalafval" at bounding box center [1021, 258] width 1 height 1
checkbox input "true"
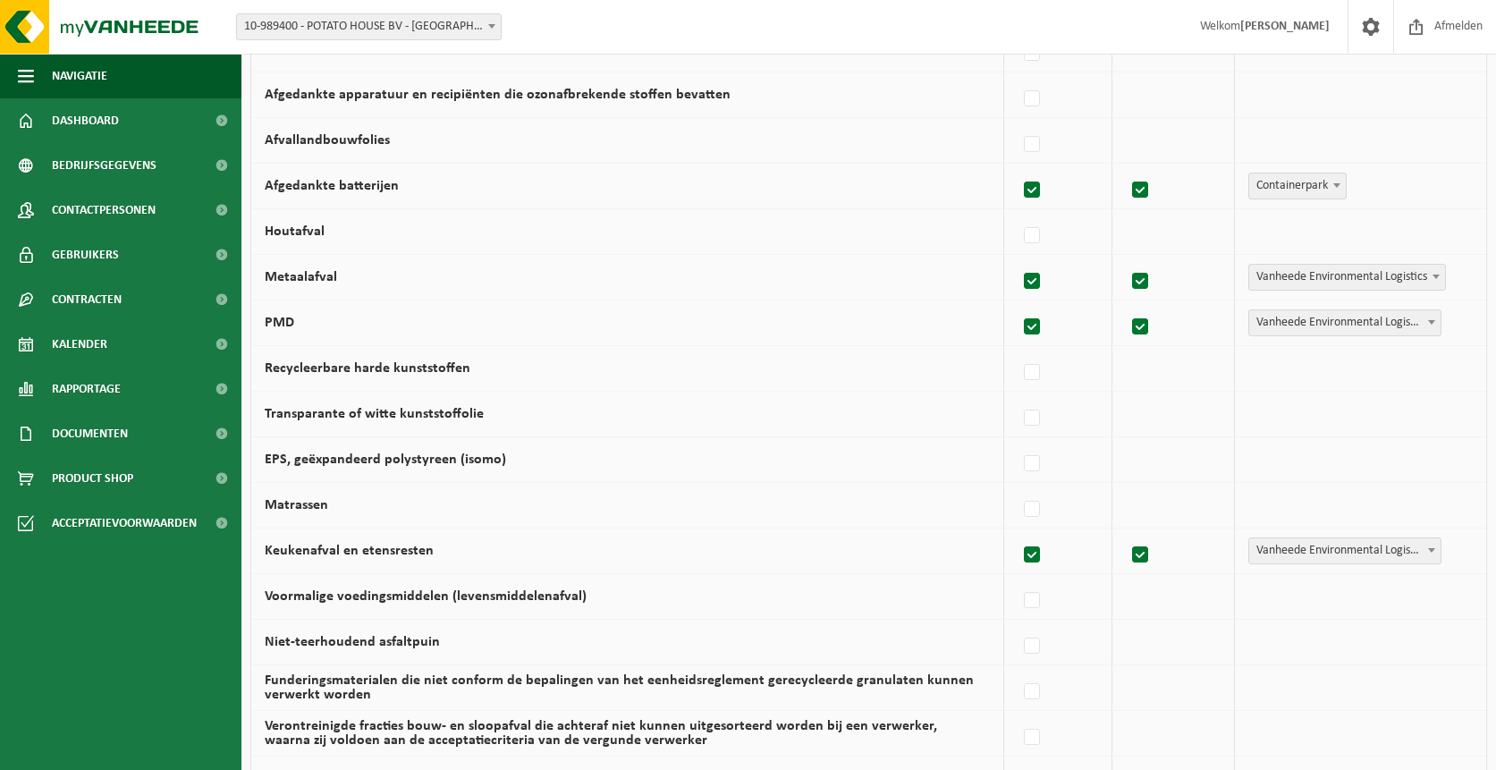
click at [1280, 279] on span "Vanheede Environmental Logistics" at bounding box center [1348, 277] width 196 height 25
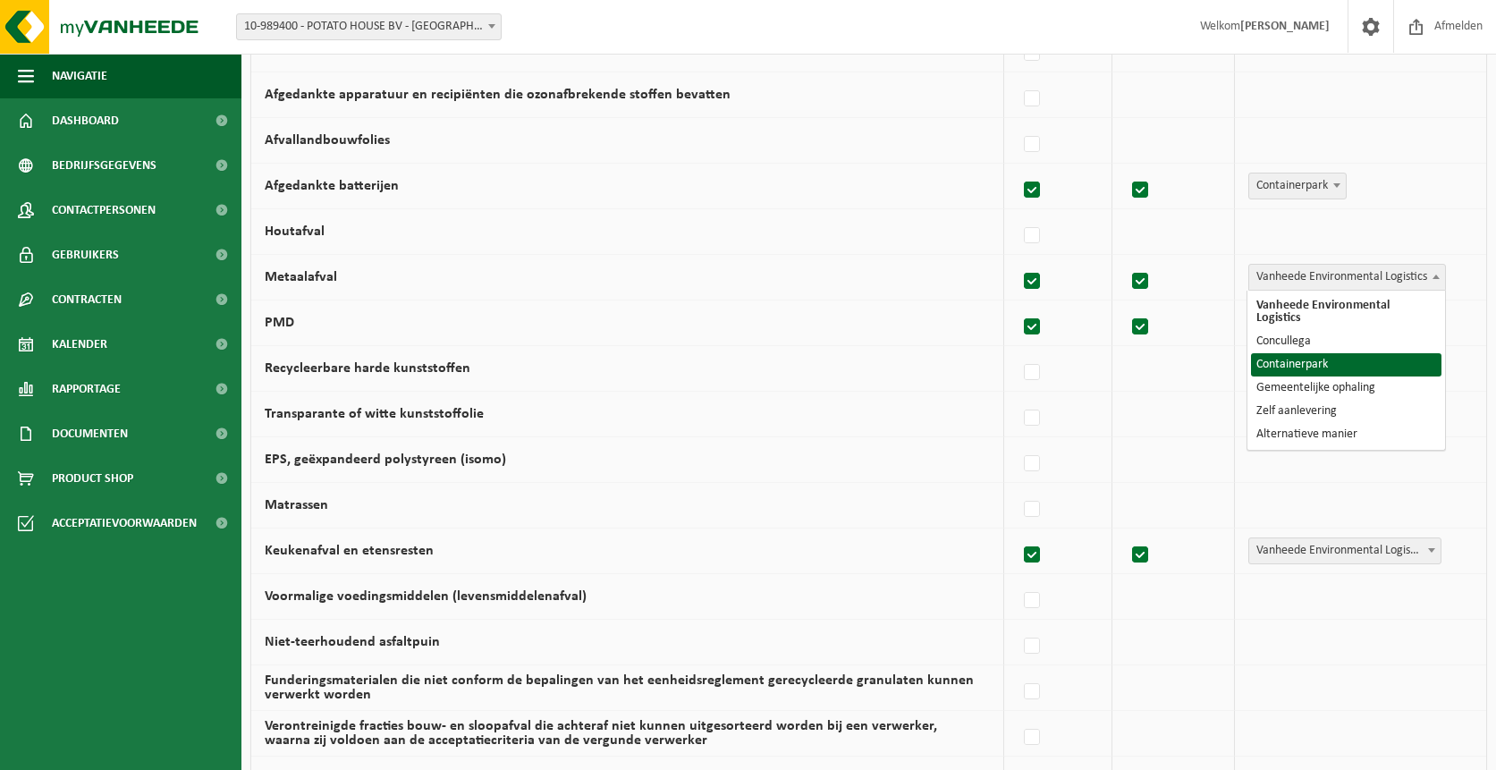
select select "Containerpark"
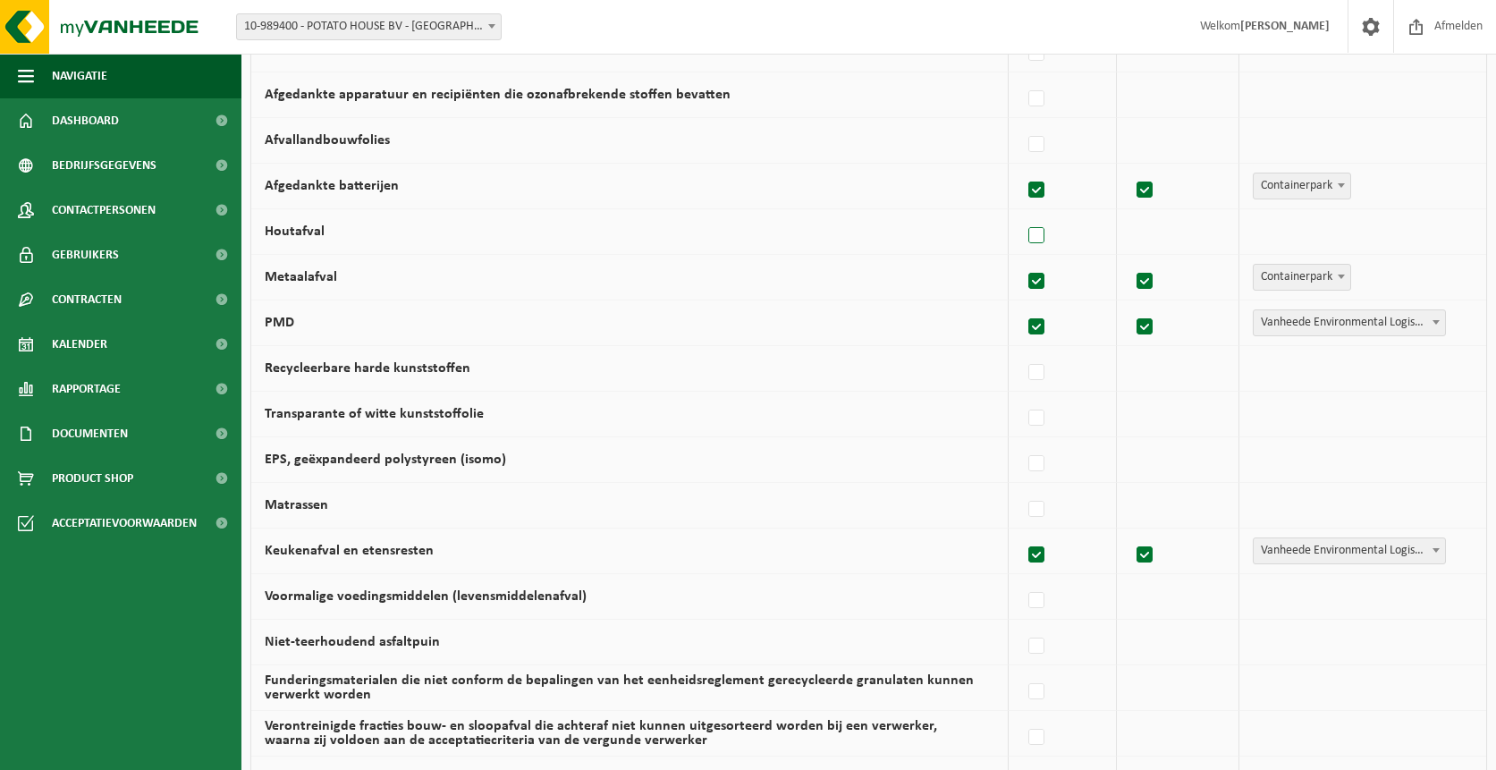
click at [1044, 237] on label at bounding box center [1037, 236] width 25 height 27
click at [1022, 214] on input "Houtafval" at bounding box center [1021, 213] width 1 height 1
checkbox input "true"
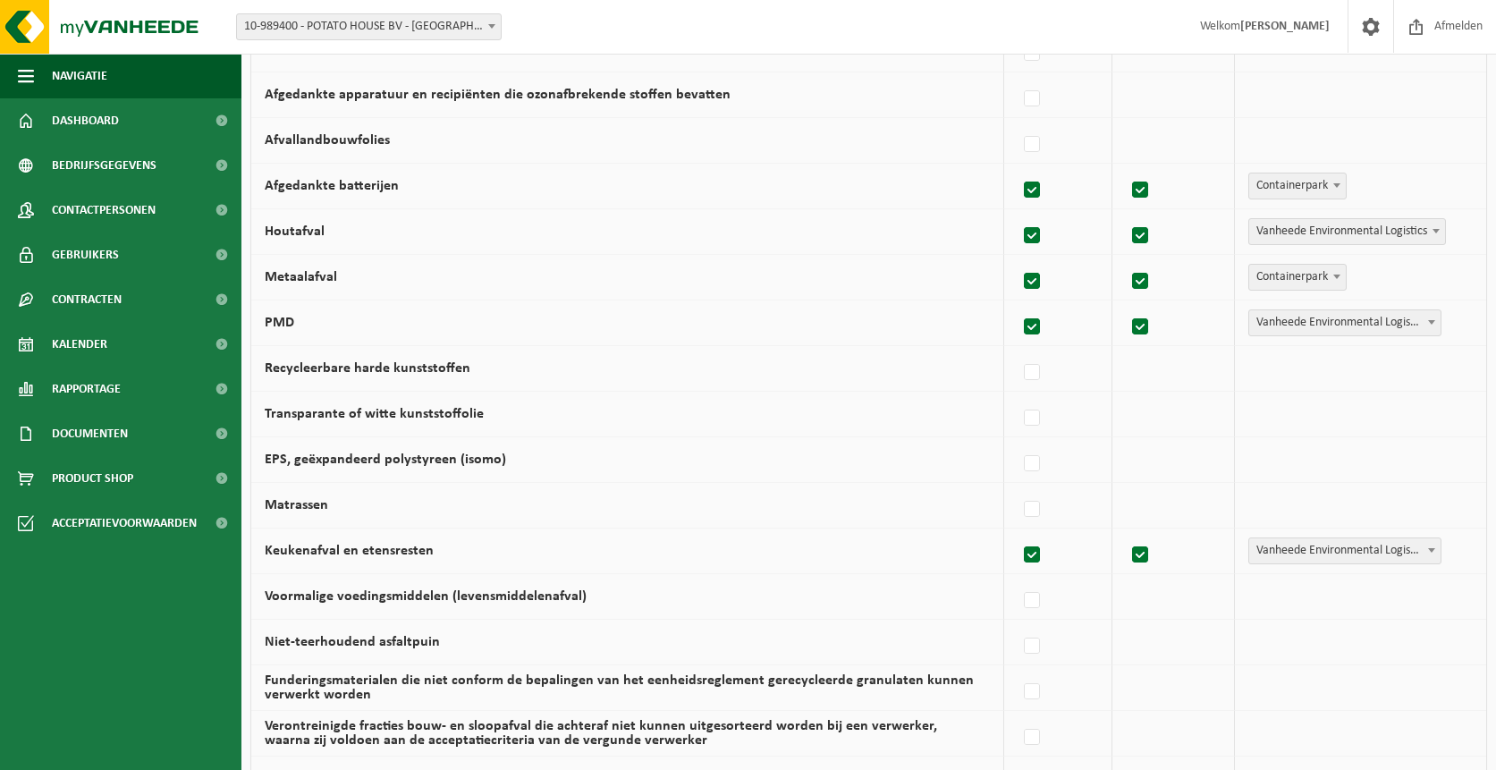
click at [1285, 232] on span "Vanheede Environmental Logistics" at bounding box center [1348, 231] width 196 height 25
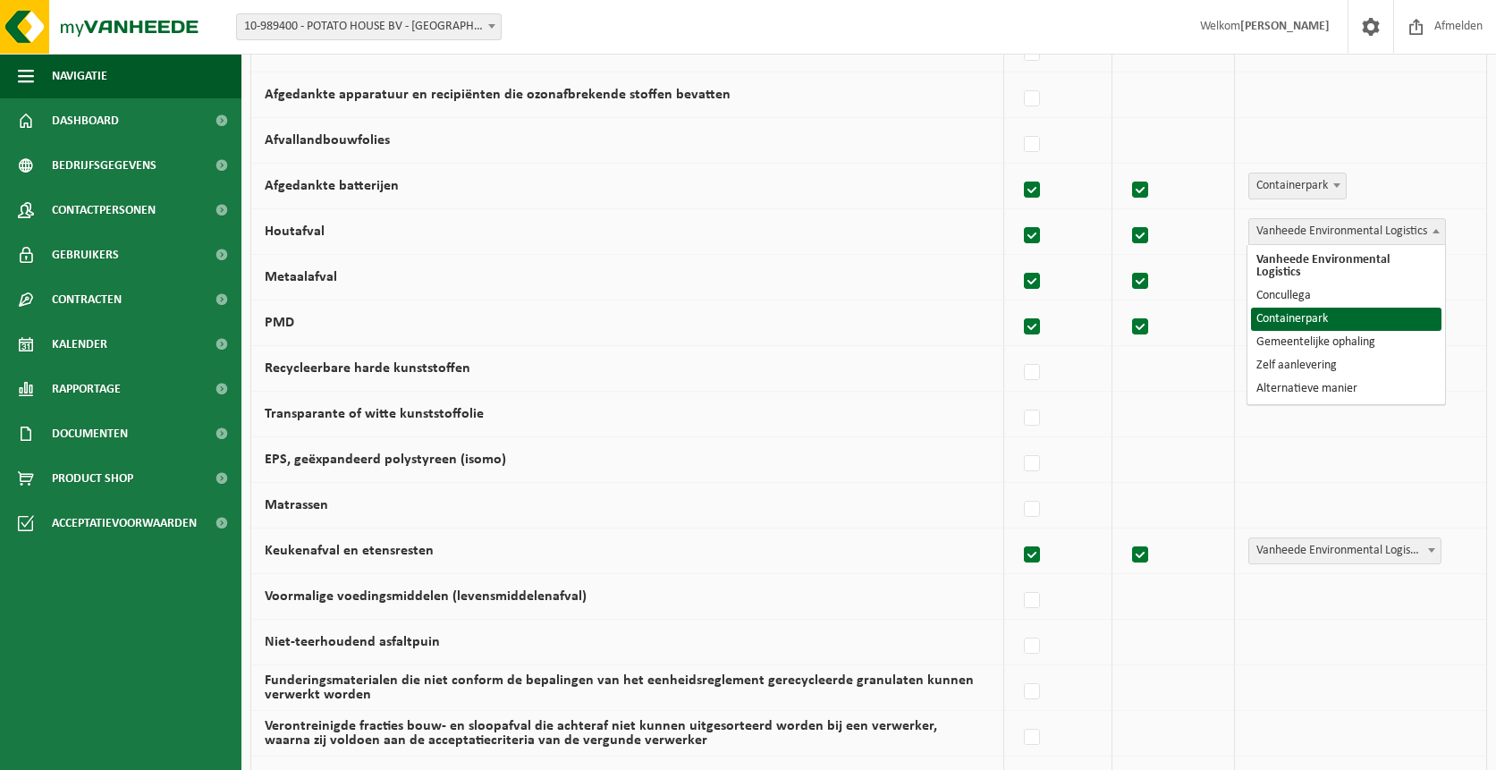
select select "Containerpark"
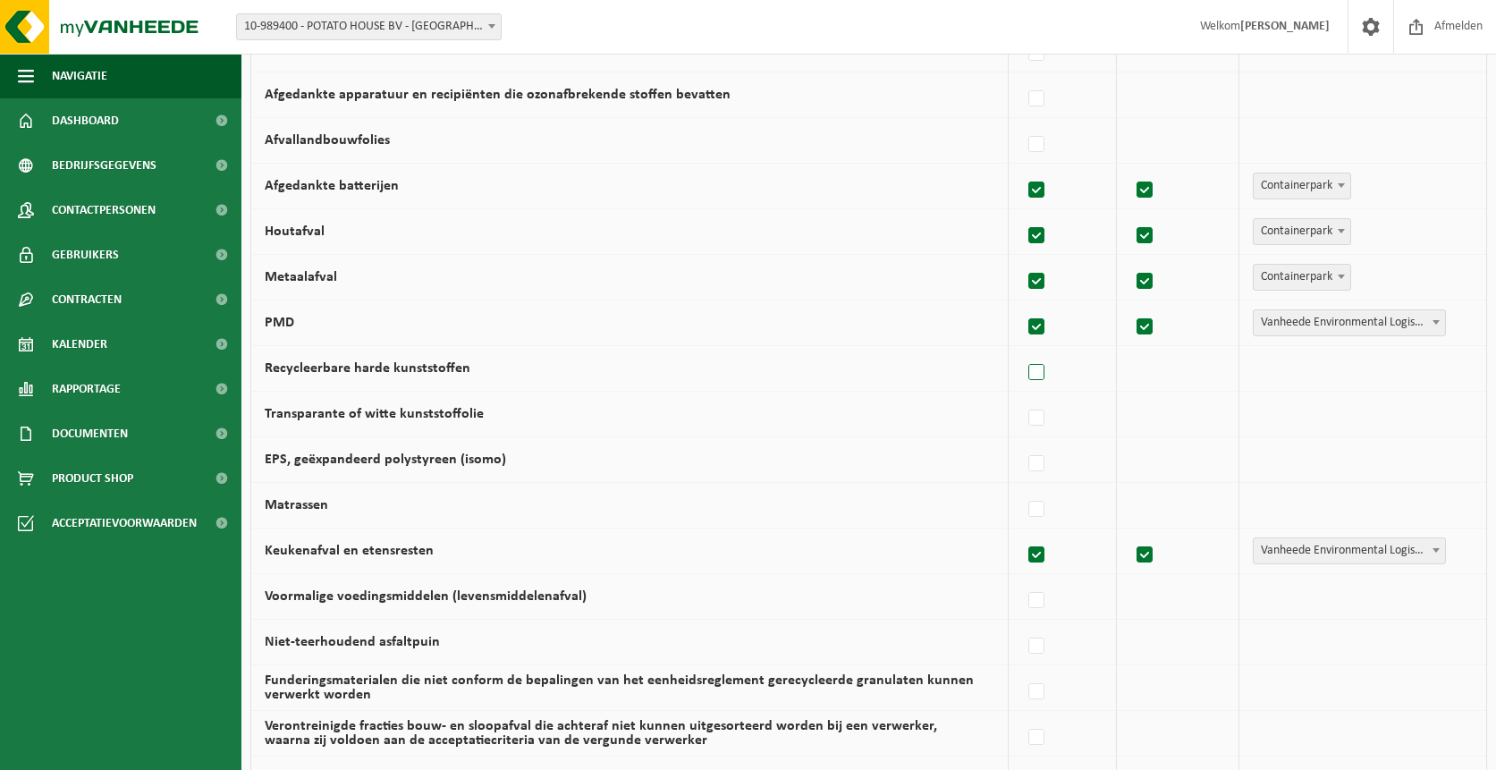
click at [1035, 369] on label at bounding box center [1037, 373] width 25 height 27
click at [1022, 351] on input "Recycleerbare harde kunststoffen" at bounding box center [1021, 350] width 1 height 1
checkbox input "true"
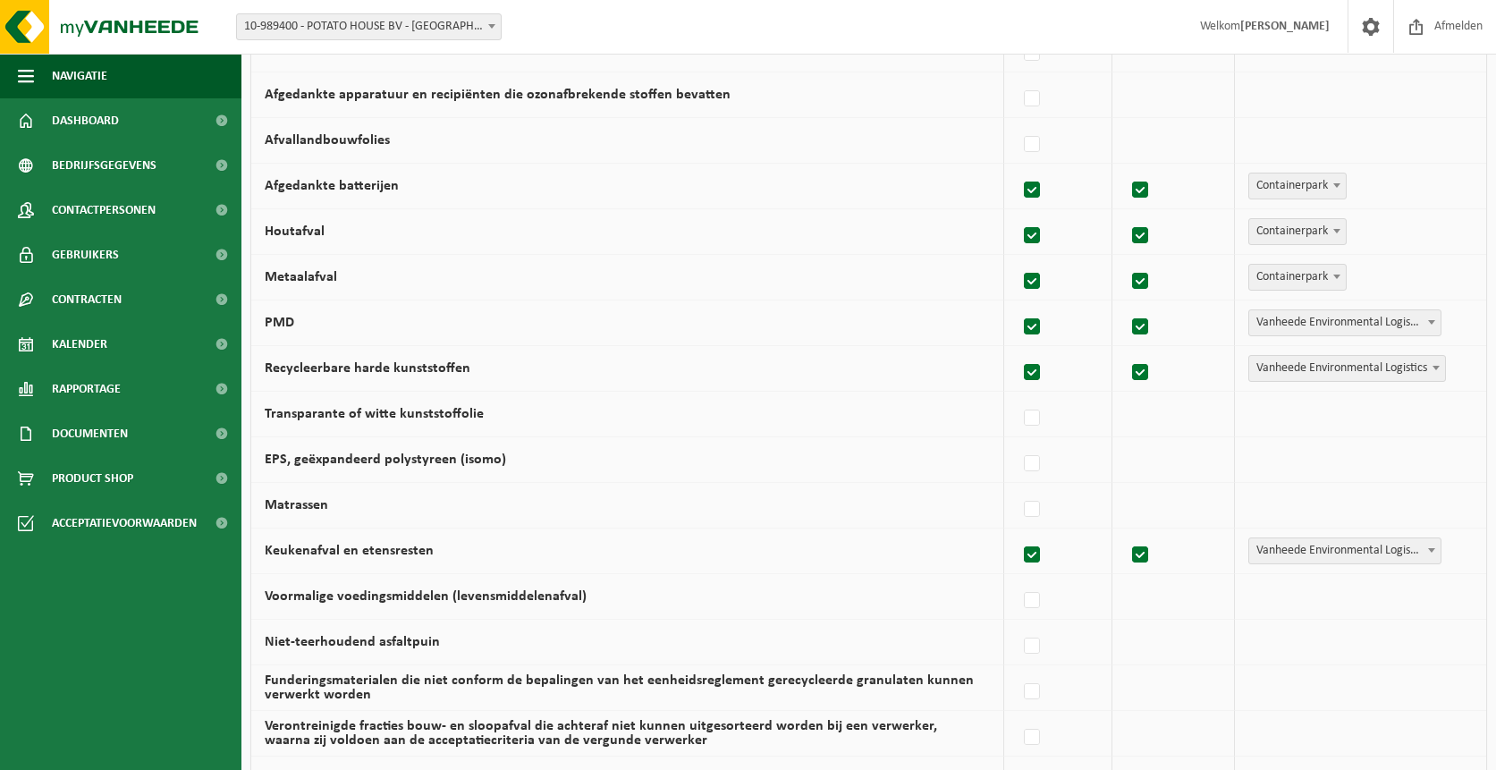
click at [1265, 367] on span "Vanheede Environmental Logistics" at bounding box center [1348, 368] width 196 height 25
select select "Containerpark"
click at [1038, 462] on label at bounding box center [1037, 464] width 25 height 27
click at [1022, 442] on input "EPS, geëxpandeerd polystyreen (isomo)" at bounding box center [1021, 441] width 1 height 1
checkbox input "true"
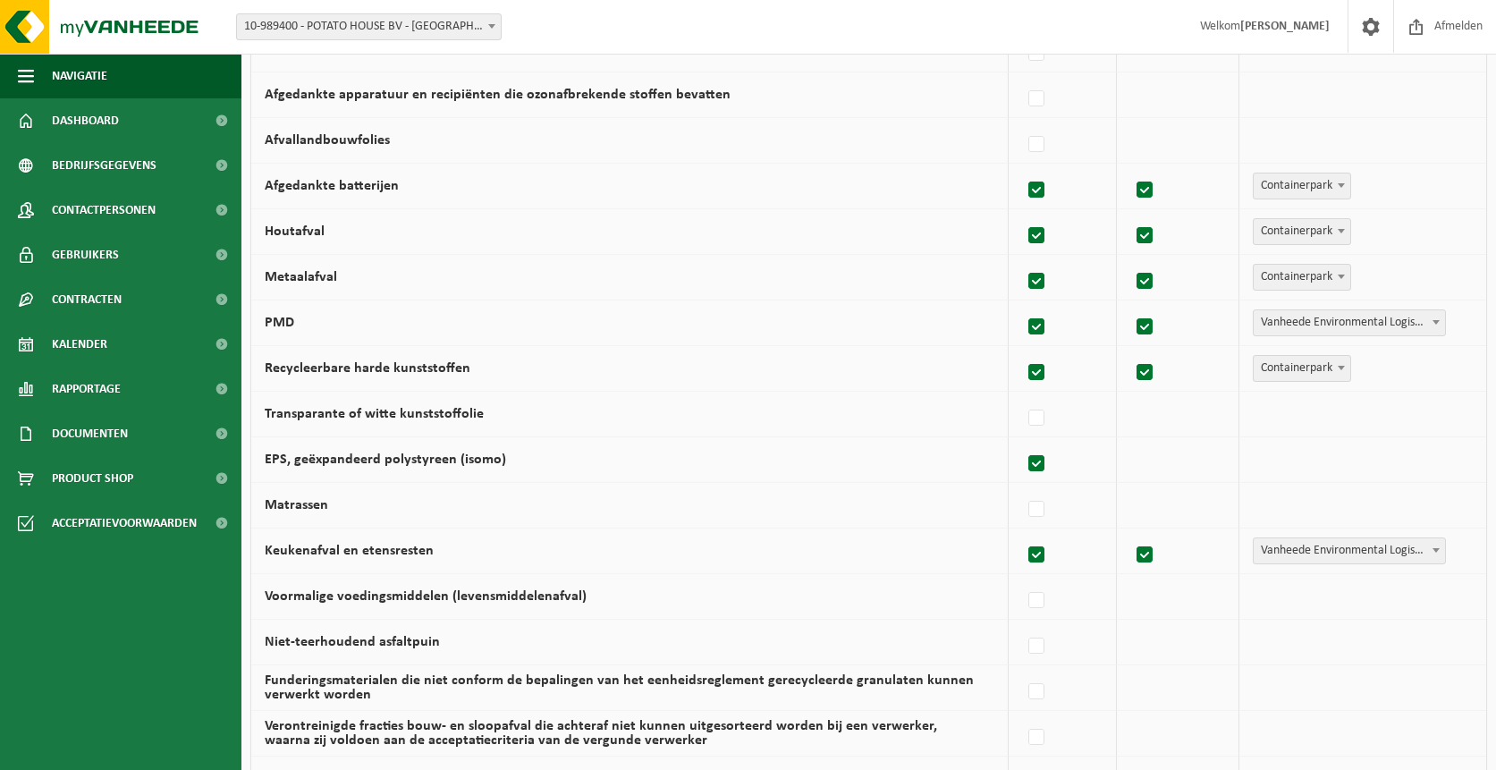
checkbox input "true"
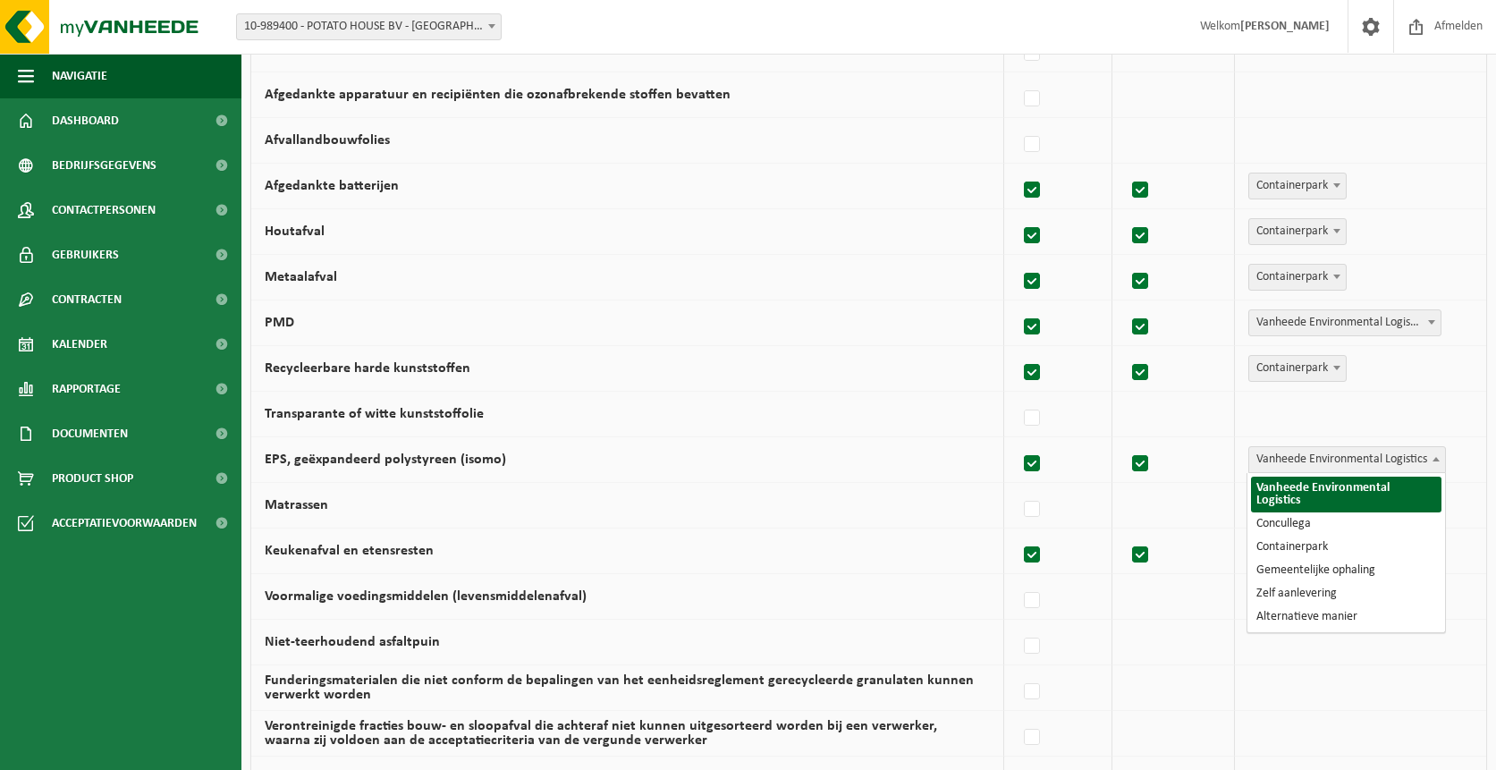
click at [1281, 451] on span "Vanheede Environmental Logistics" at bounding box center [1348, 459] width 196 height 25
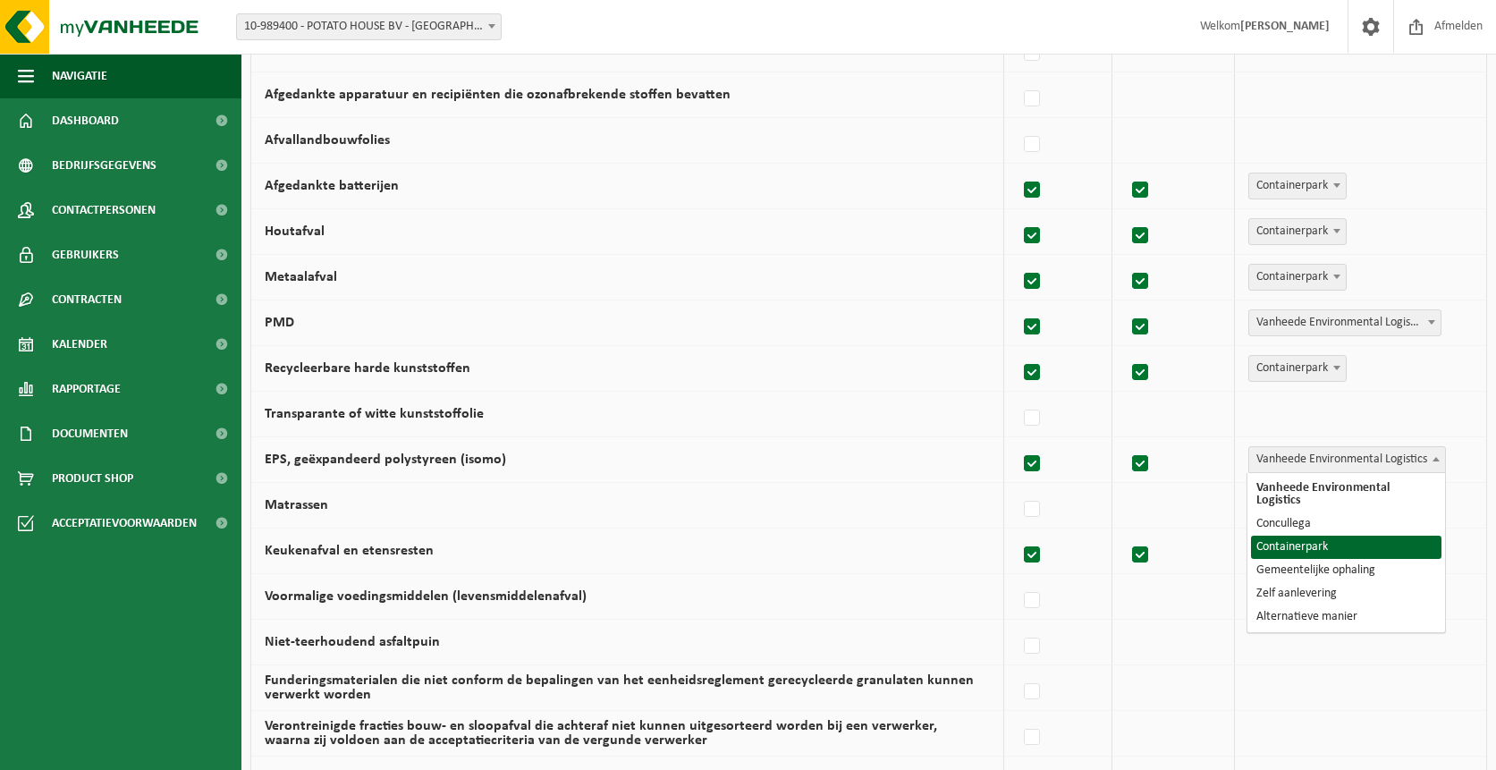
select select "Containerpark"
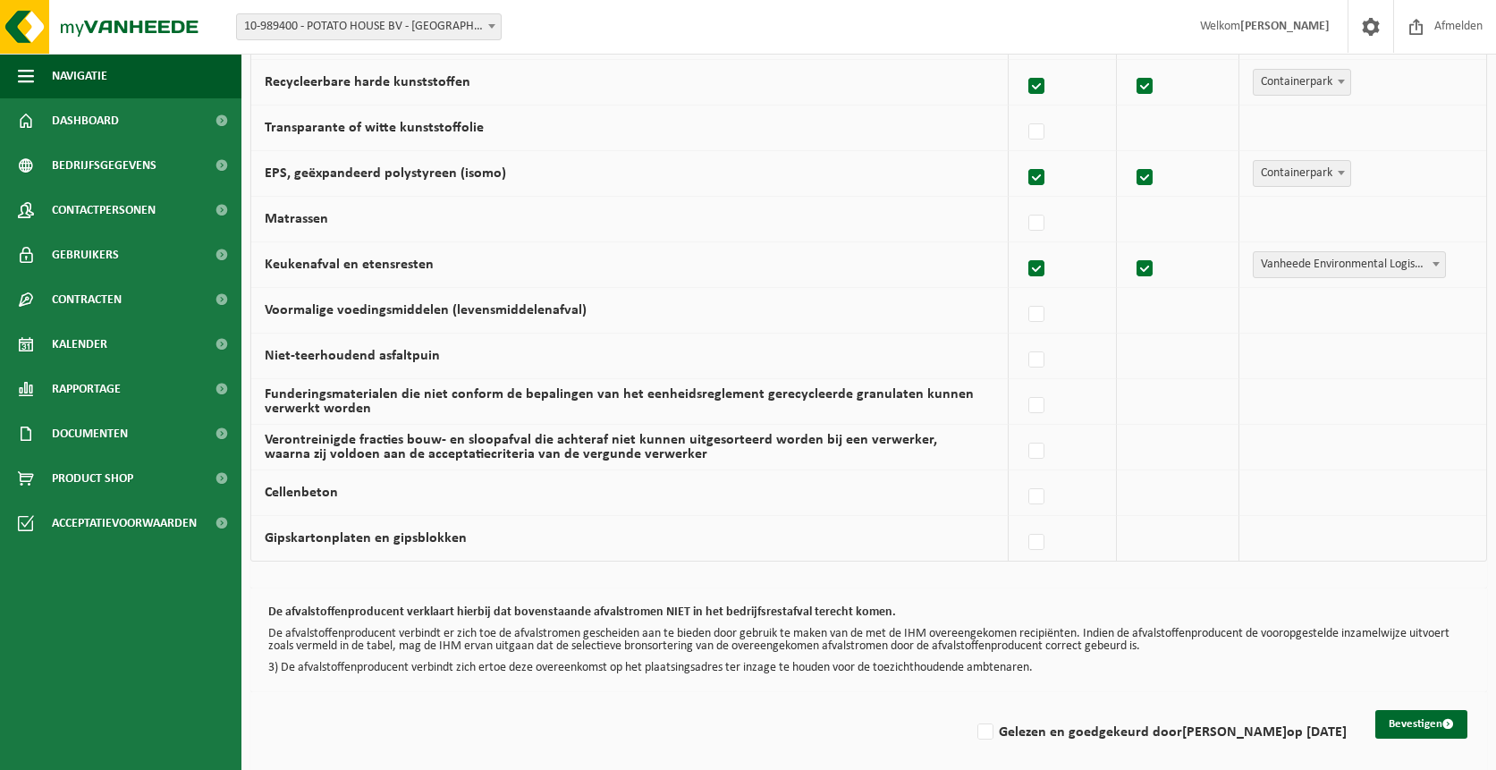
scroll to position [1085, 0]
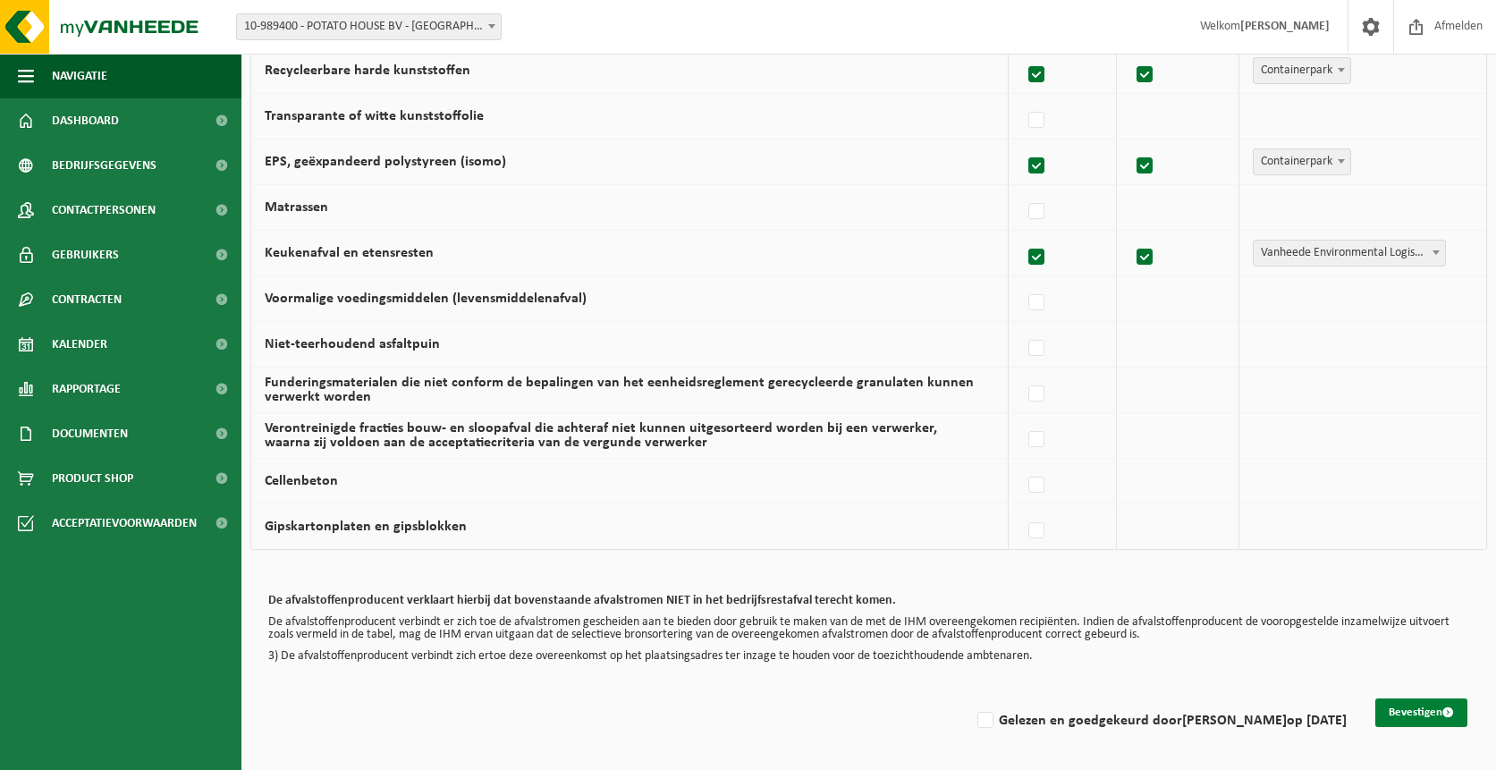
click at [1417, 710] on button "Bevestigen" at bounding box center [1422, 713] width 92 height 29
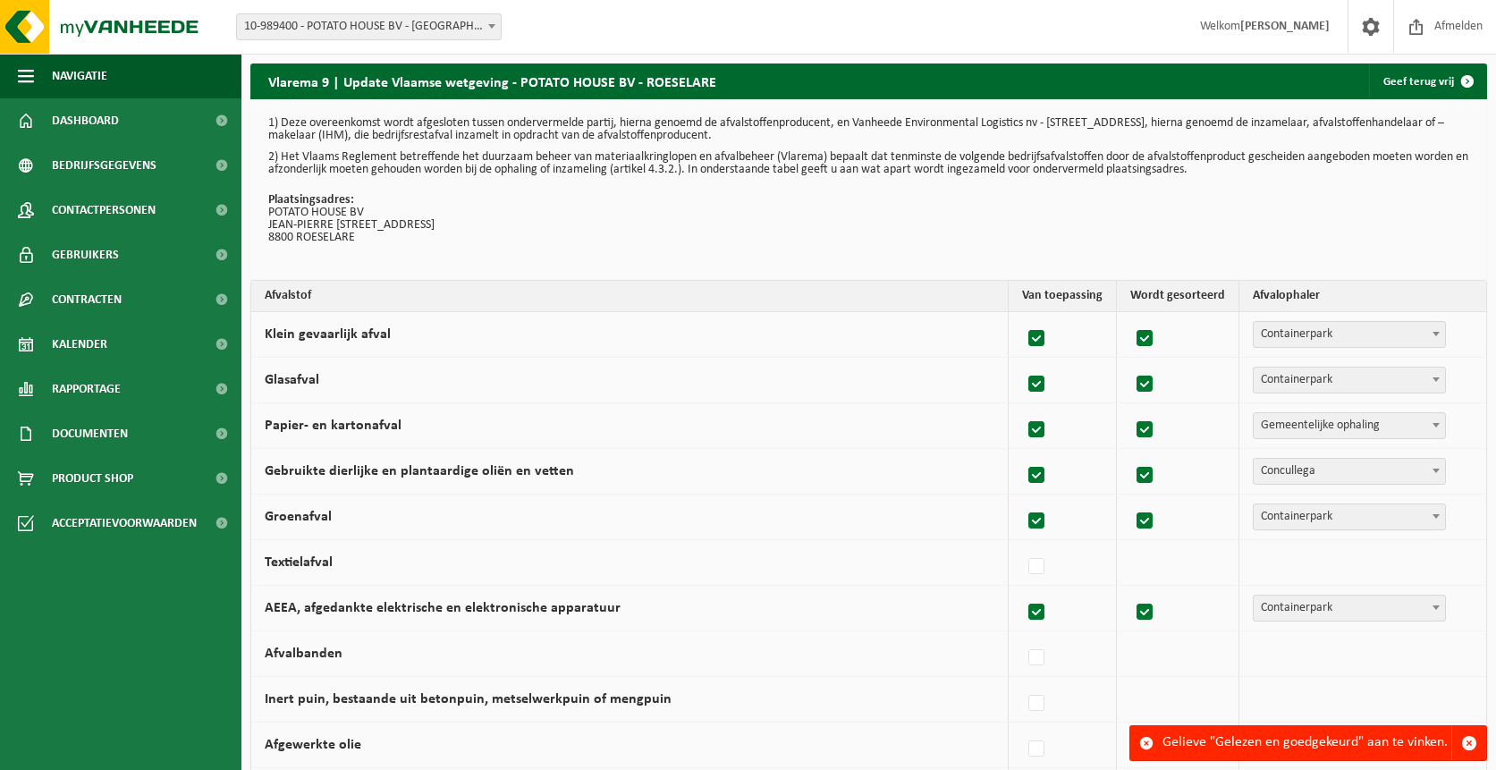
click at [1366, 740] on div "Gelieve "Gelezen en goedgekeurd" aan te vinken." at bounding box center [1307, 743] width 289 height 34
click at [1470, 740] on span "button" at bounding box center [1470, 743] width 16 height 16
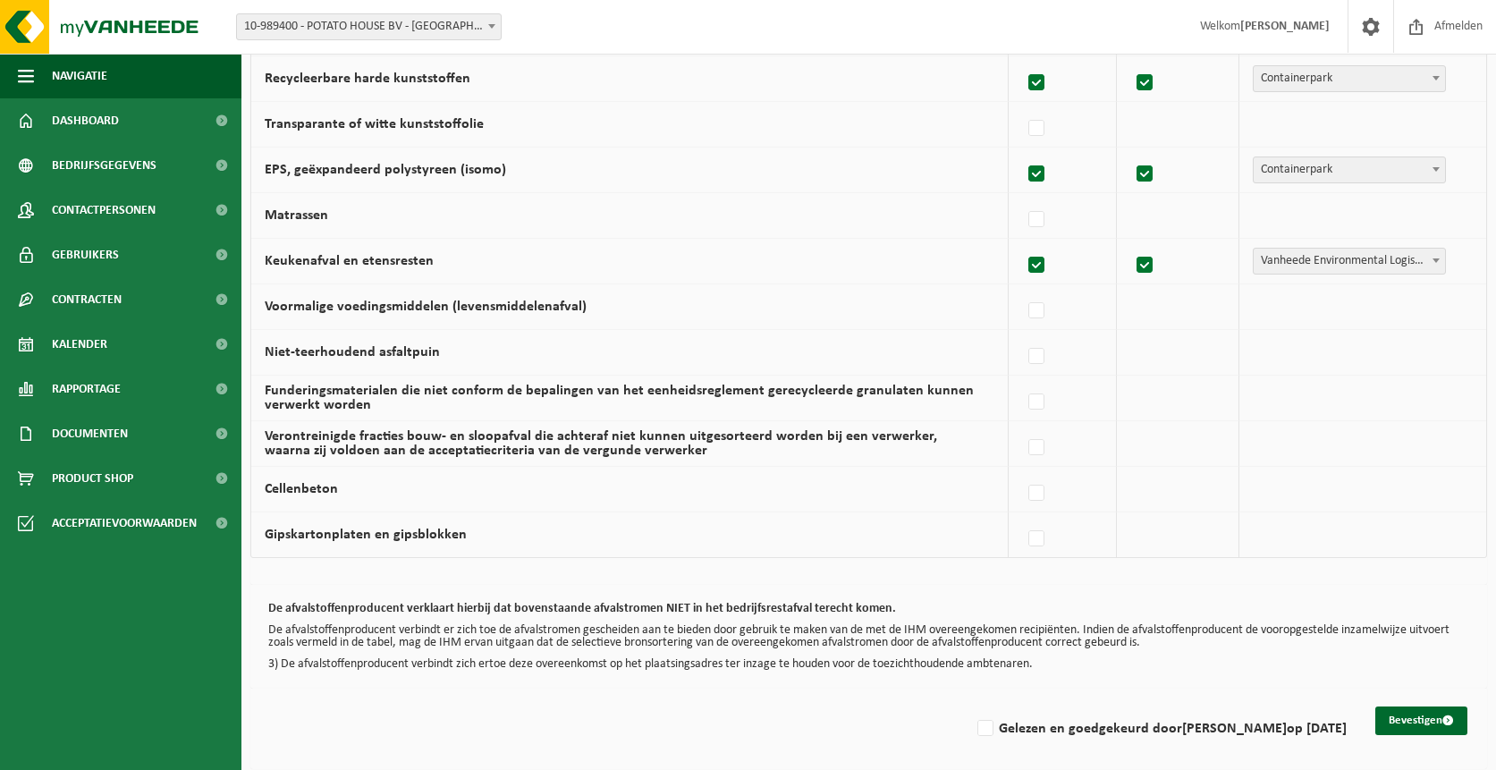
scroll to position [1085, 0]
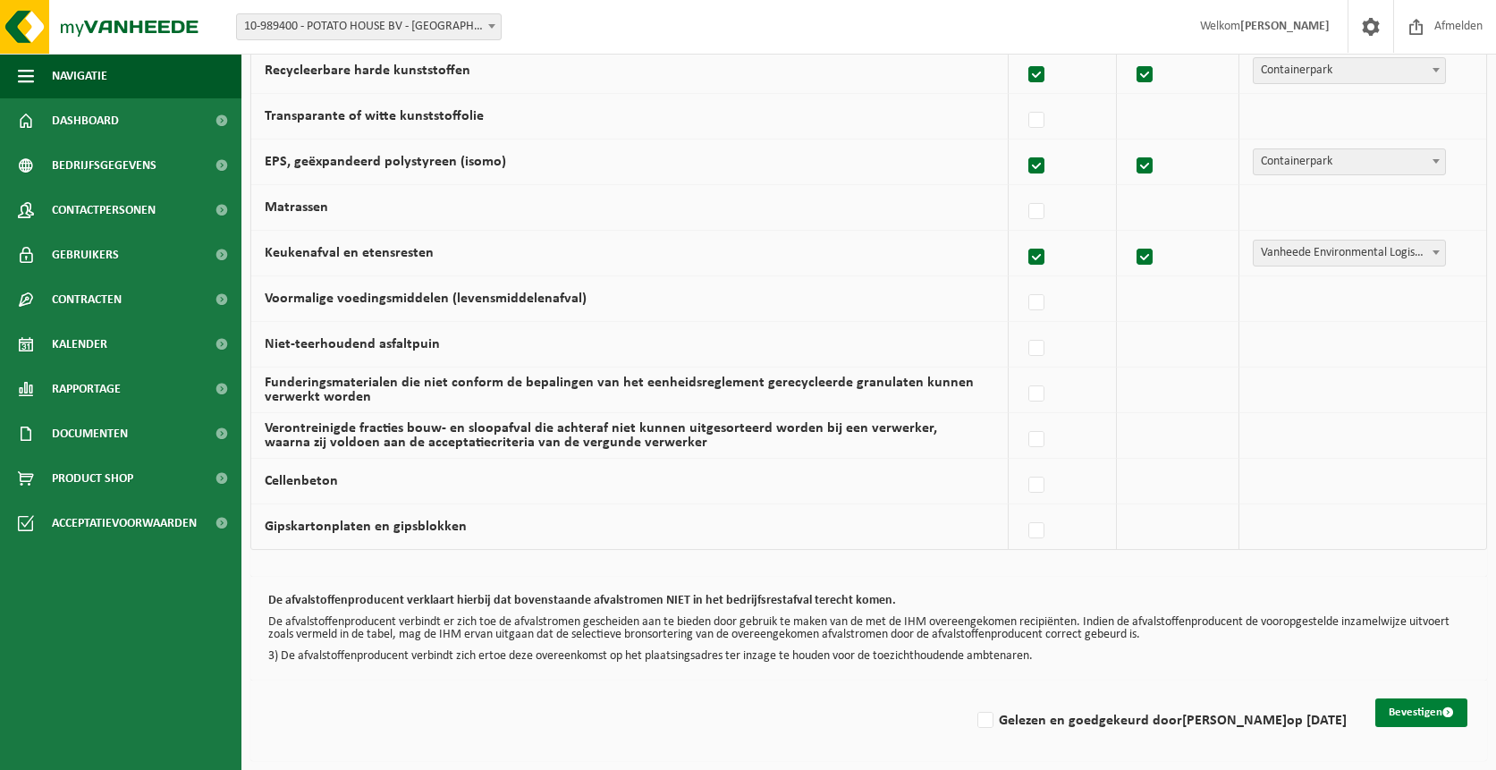
click at [1399, 710] on button "Bevestigen" at bounding box center [1422, 713] width 92 height 29
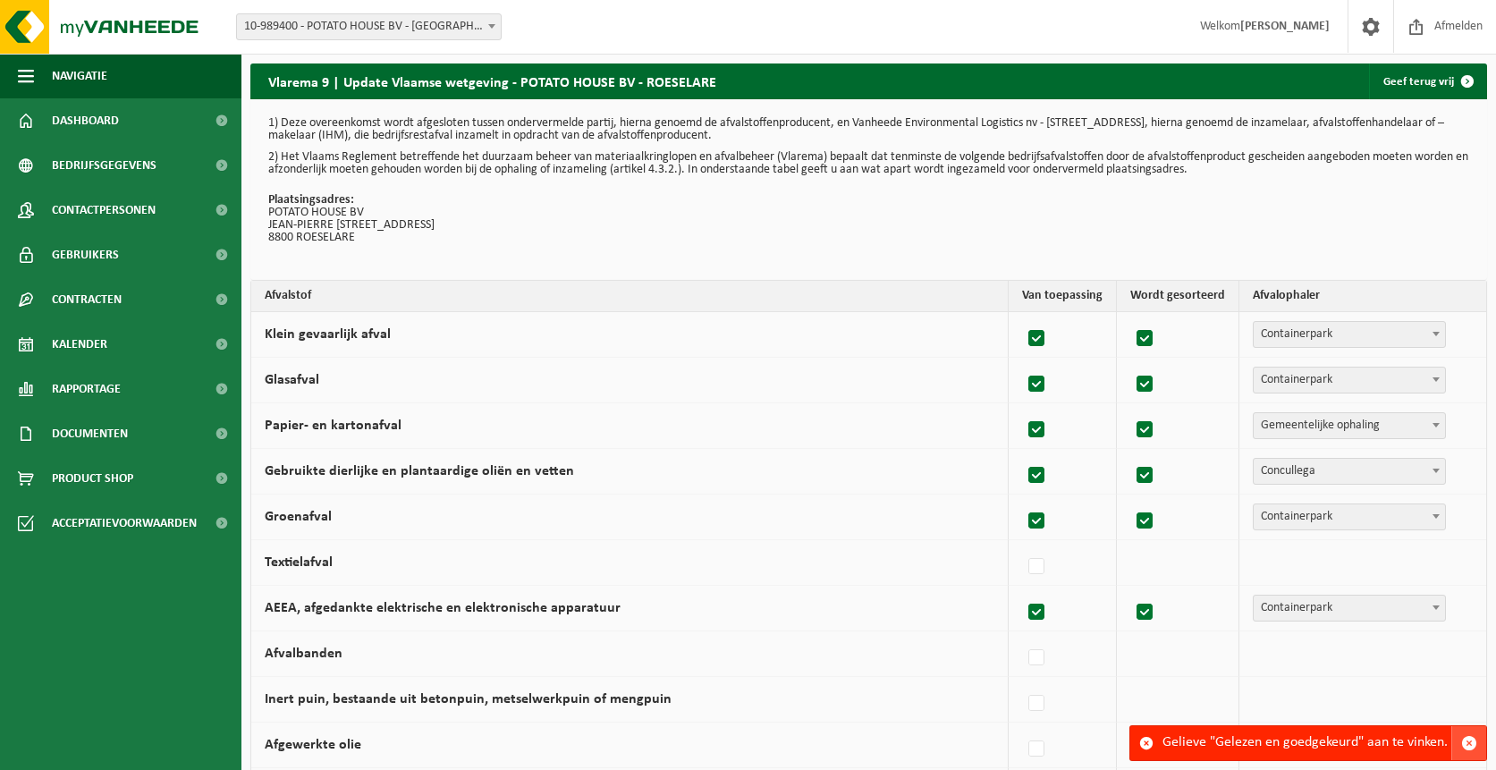
click at [1463, 735] on span "button" at bounding box center [1470, 743] width 16 height 16
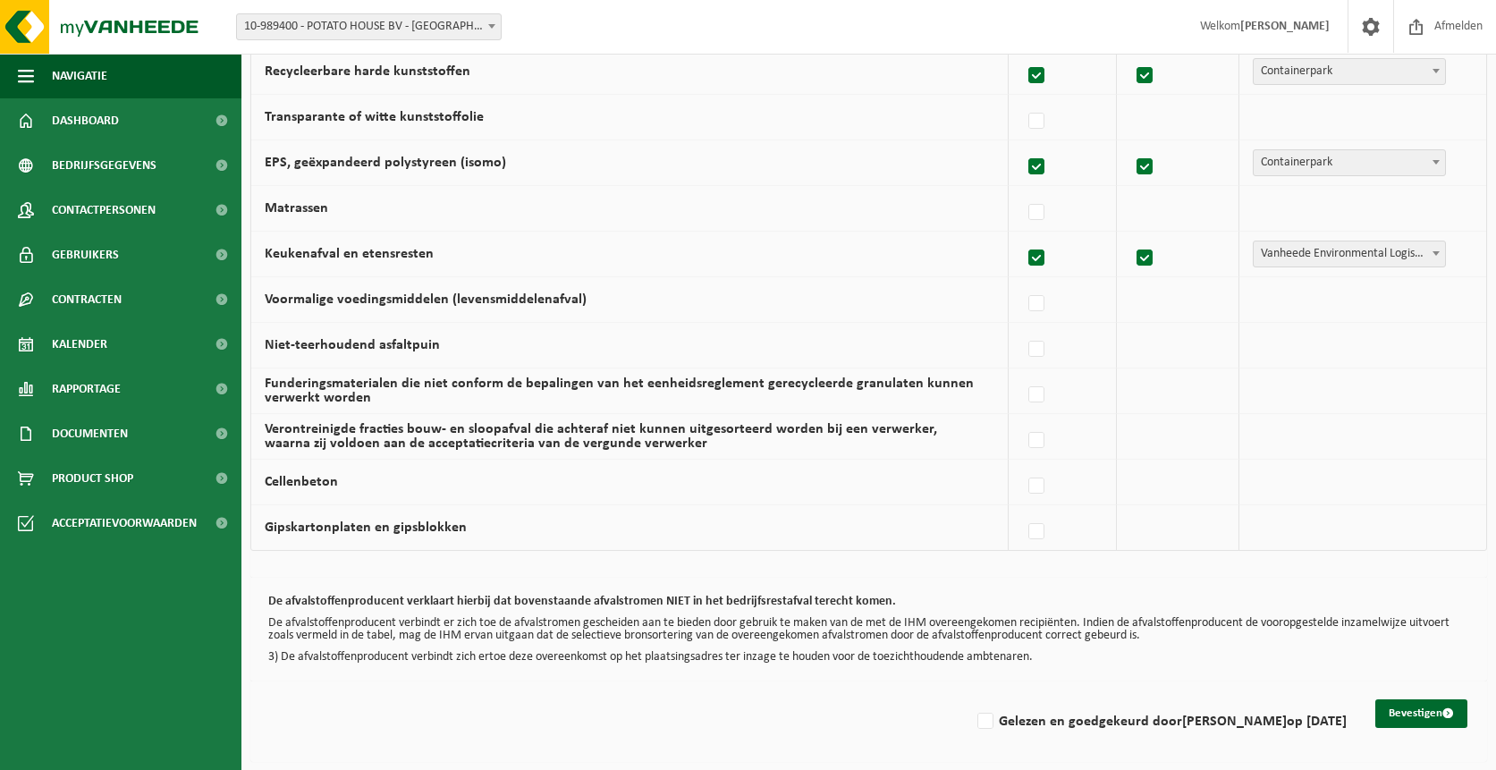
scroll to position [1085, 0]
click at [974, 718] on label "Gelezen en goedgekeurd door JONATHAN COLLIE op 23/08/25" at bounding box center [1160, 721] width 373 height 27
click at [970, 699] on input "Gelezen en goedgekeurd door JONATHAN COLLIE op 23/08/25" at bounding box center [970, 698] width 1 height 1
checkbox input "true"
click at [1395, 712] on button "Bevestigen" at bounding box center [1422, 713] width 92 height 29
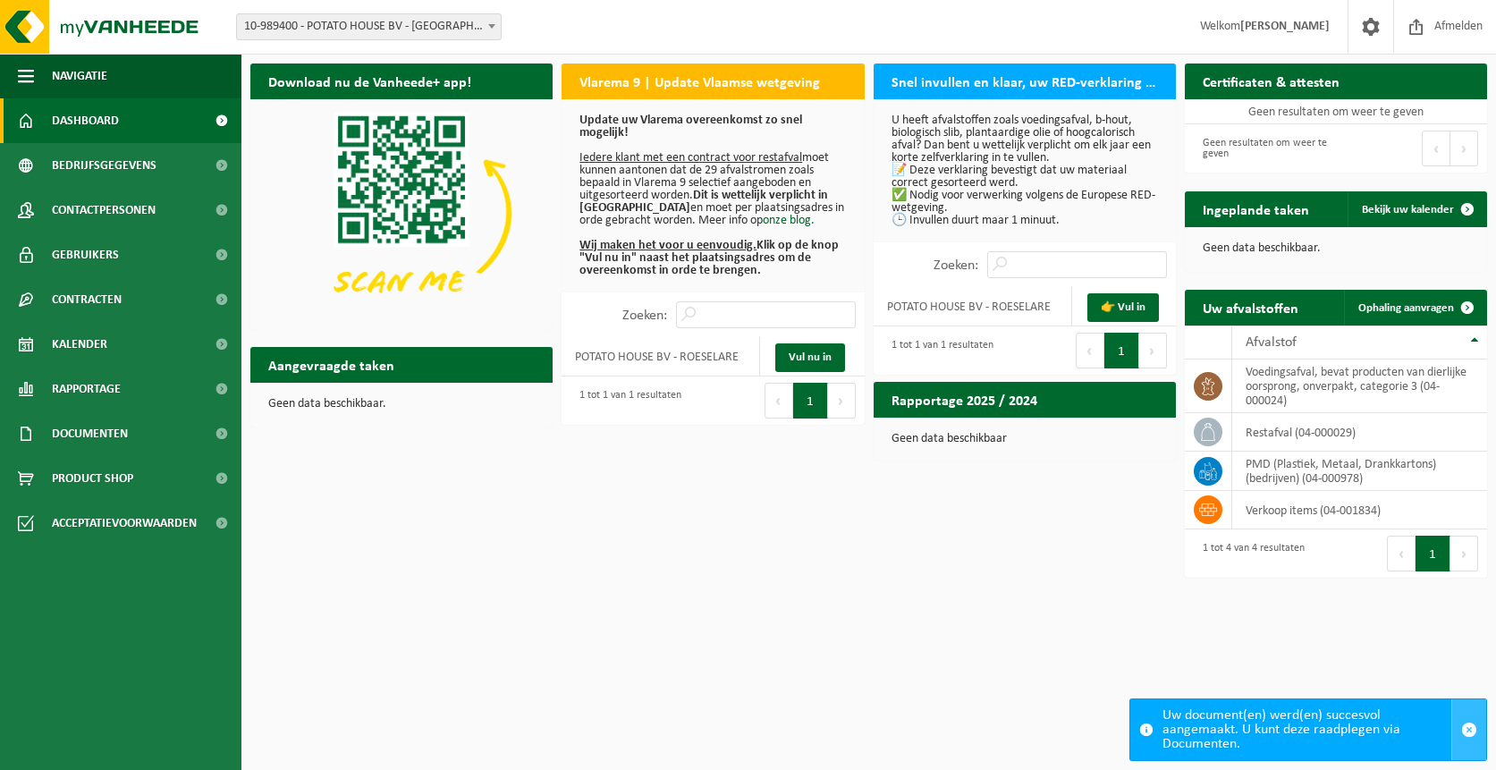
click at [1470, 727] on span "button" at bounding box center [1470, 730] width 16 height 16
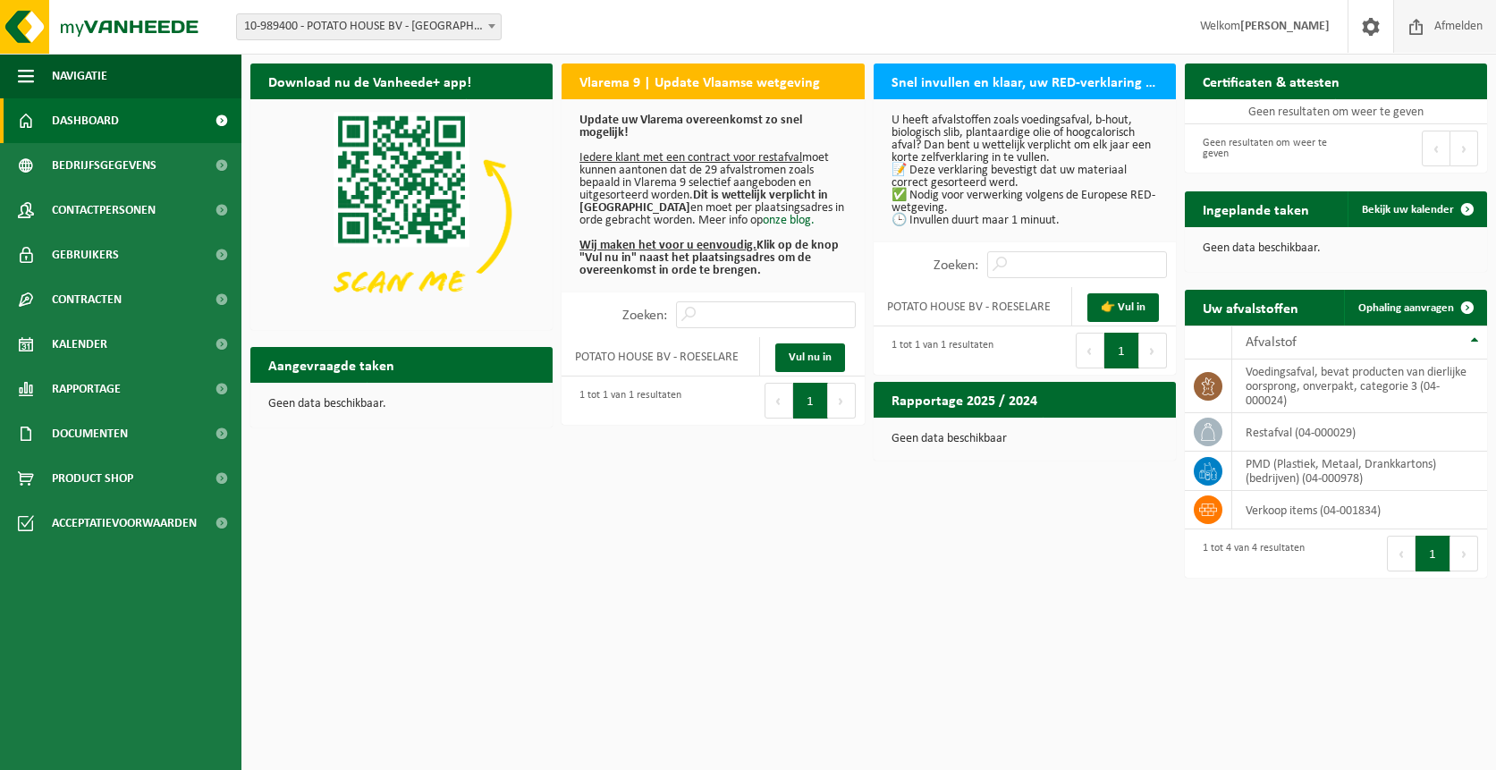
click at [1428, 24] on span at bounding box center [1416, 26] width 27 height 53
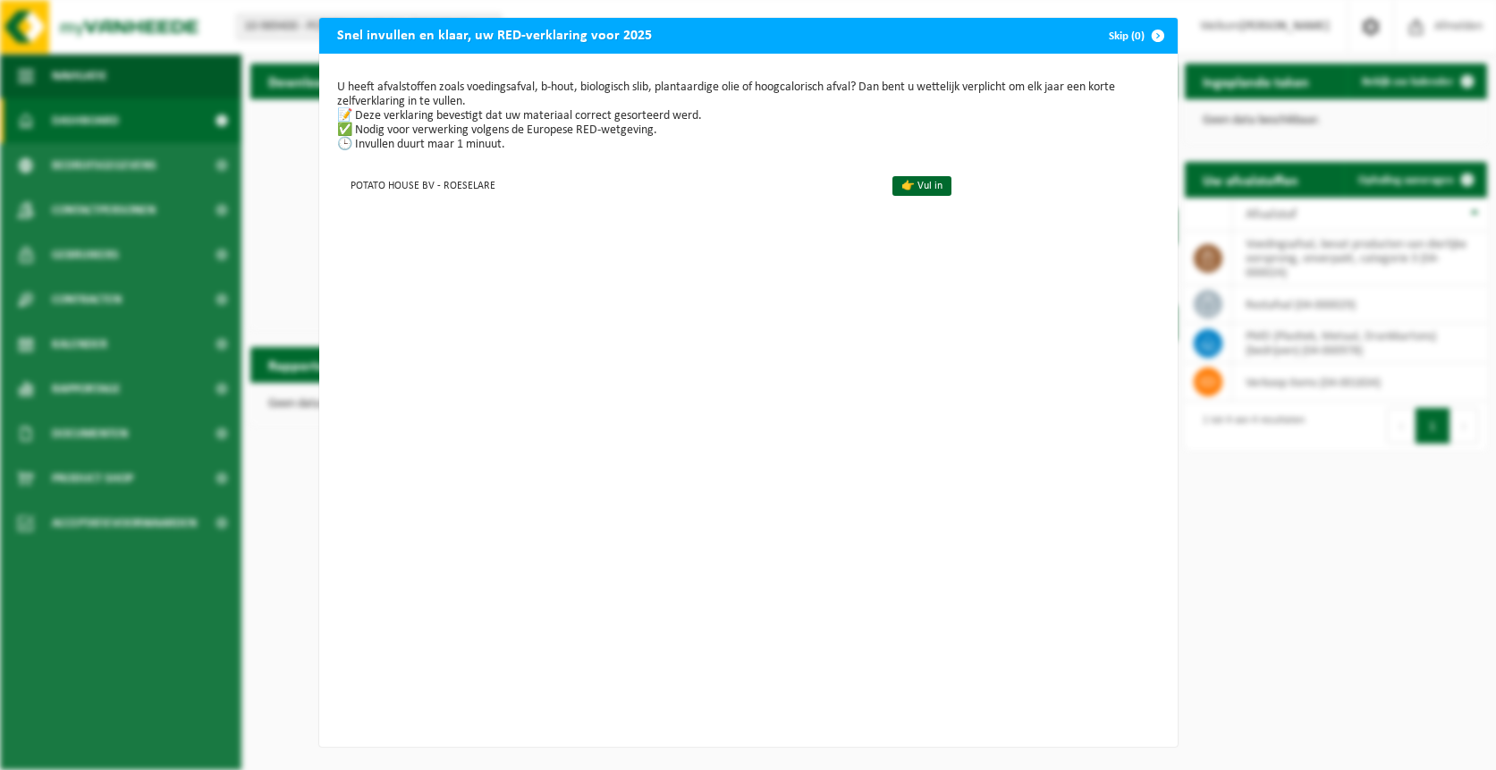
click at [1157, 30] on span "button" at bounding box center [1158, 36] width 36 height 36
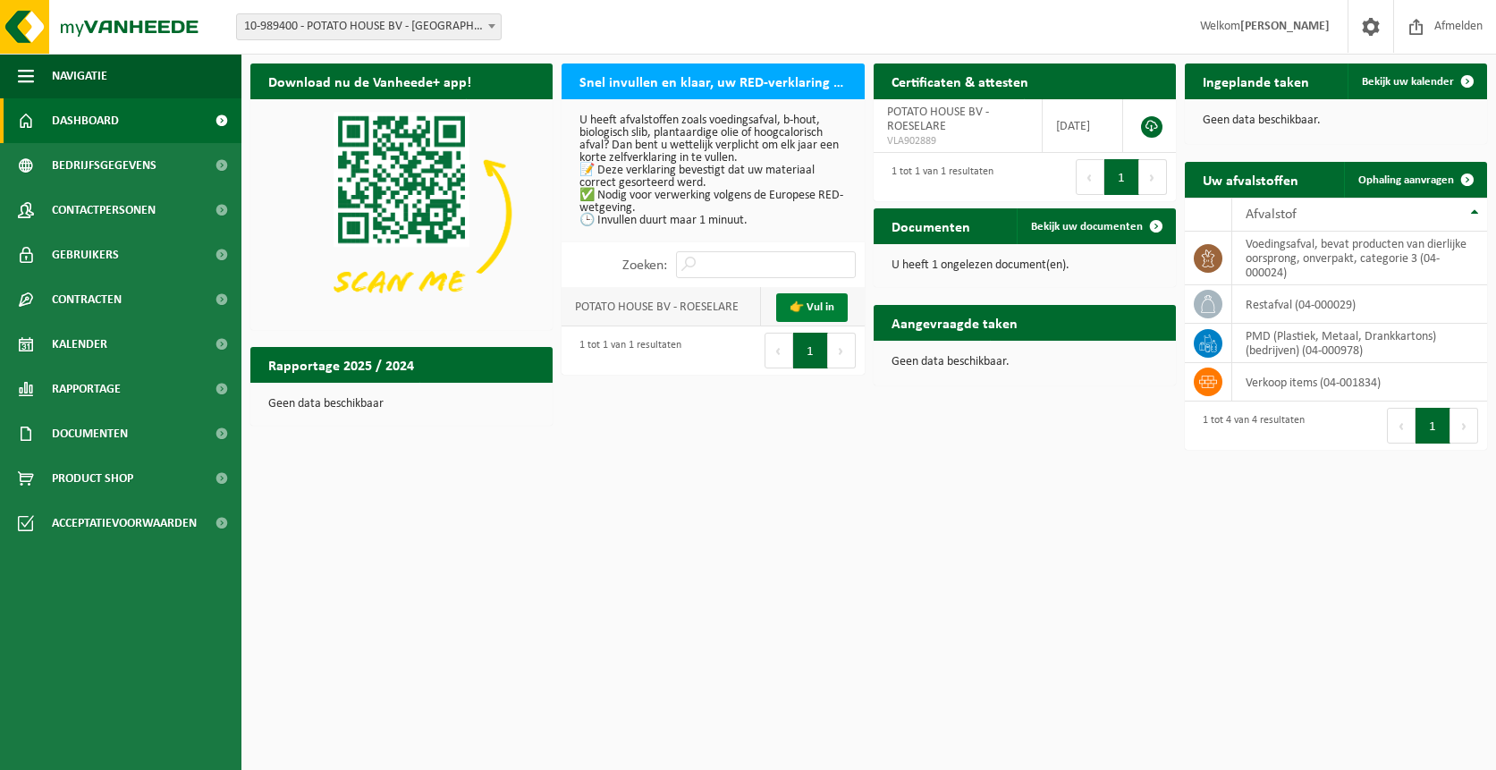
click at [809, 302] on link "👉 Vul in" at bounding box center [812, 307] width 72 height 29
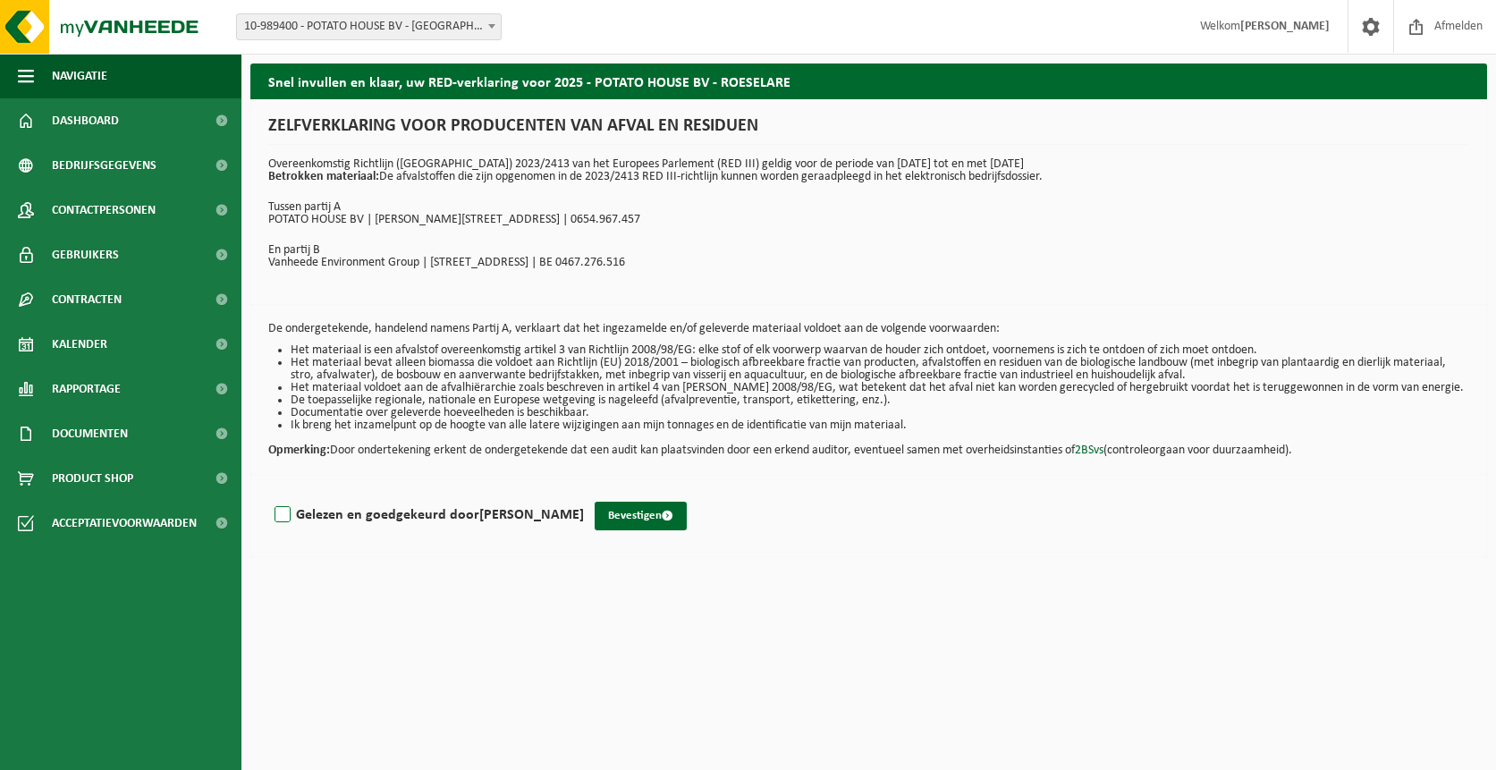
click at [291, 511] on label "Gelezen en goedgekeurd door [PERSON_NAME]" at bounding box center [427, 515] width 313 height 27
click at [584, 493] on input "Gelezen en goedgekeurd door [PERSON_NAME]" at bounding box center [584, 492] width 1 height 1
checkbox input "true"
click at [622, 513] on button "Bevestigen" at bounding box center [641, 516] width 92 height 29
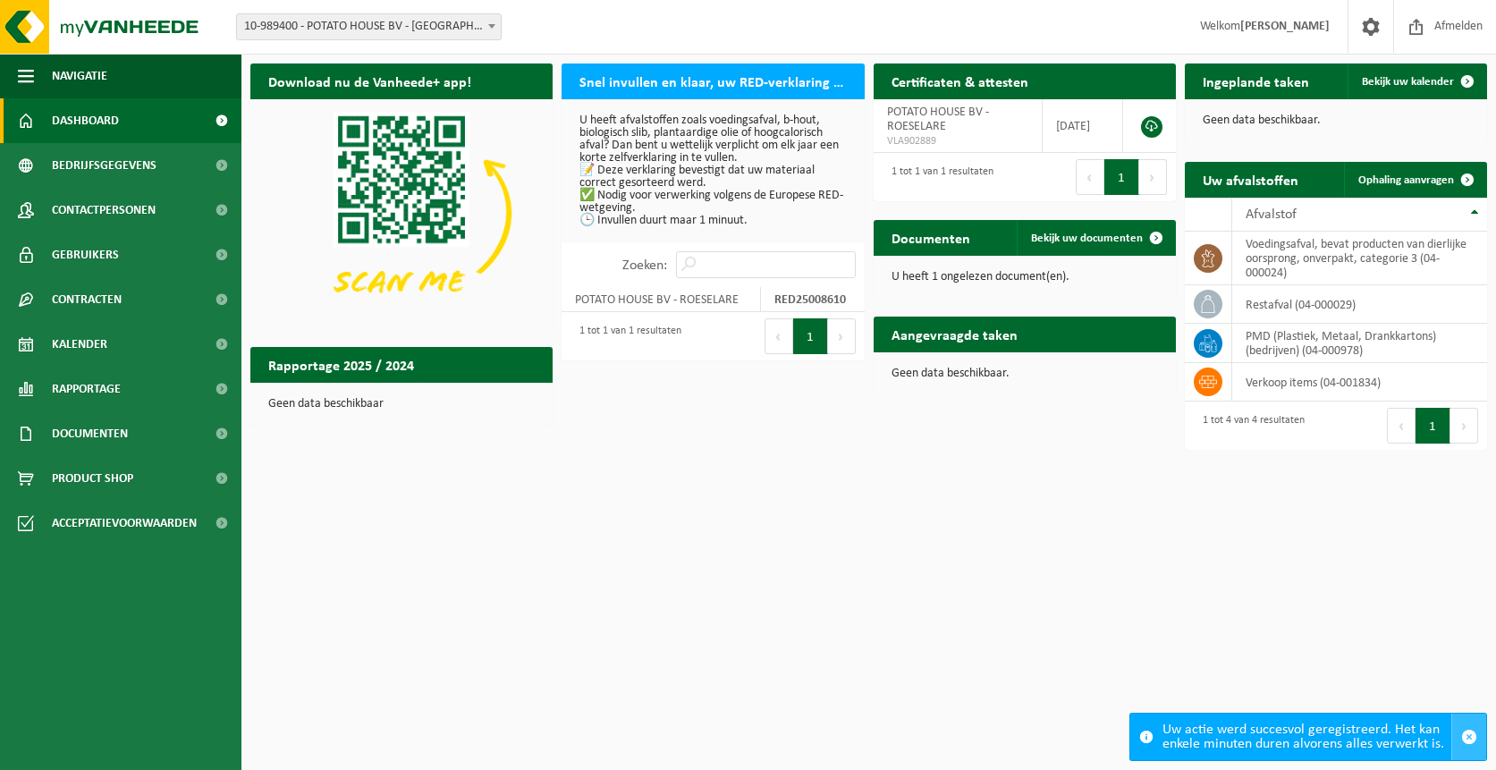
click at [1469, 741] on span "button" at bounding box center [1470, 737] width 16 height 16
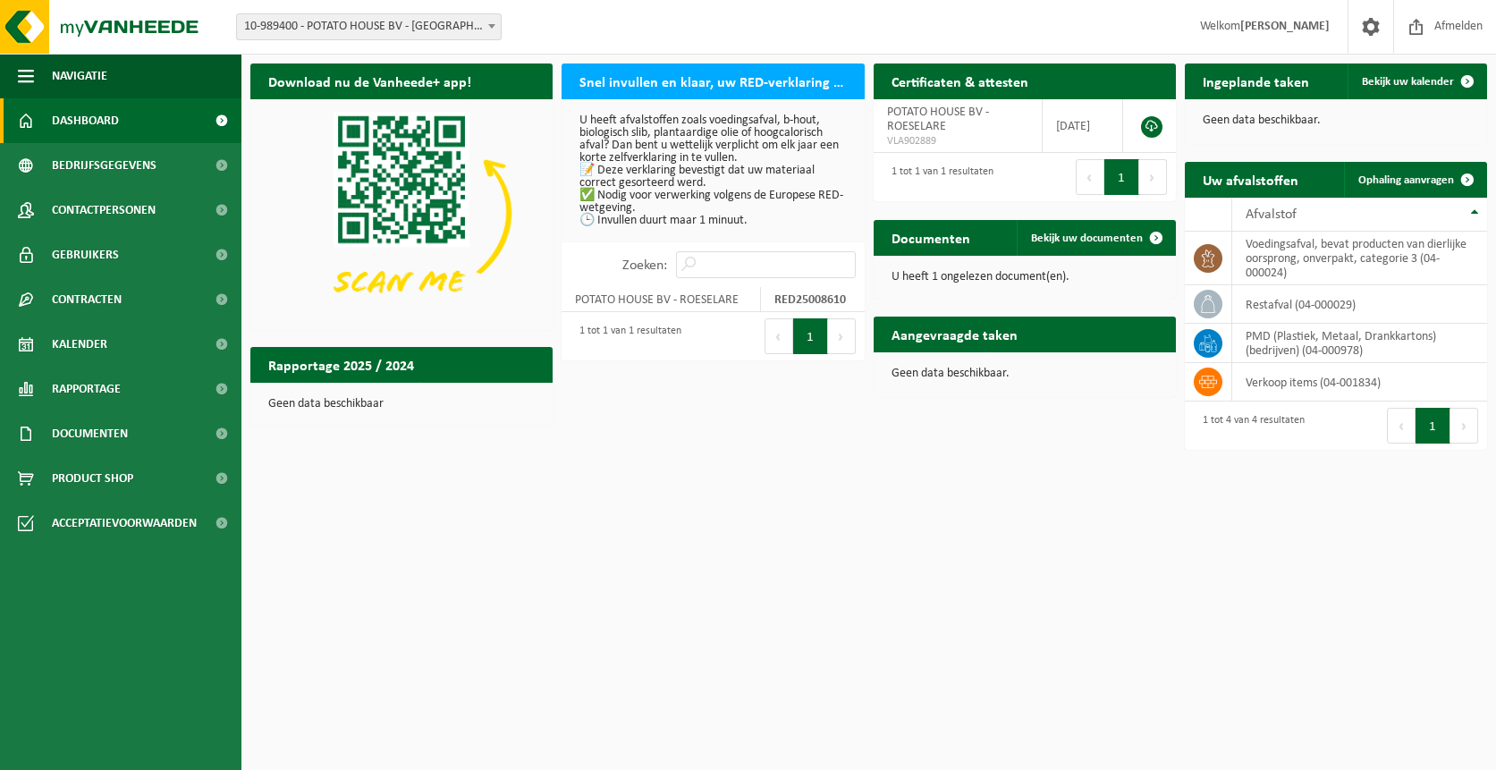
click at [953, 276] on p "U heeft 1 ongelezen document(en)." at bounding box center [1025, 277] width 267 height 13
click at [1074, 236] on span "Bekijk uw documenten" at bounding box center [1087, 239] width 112 height 12
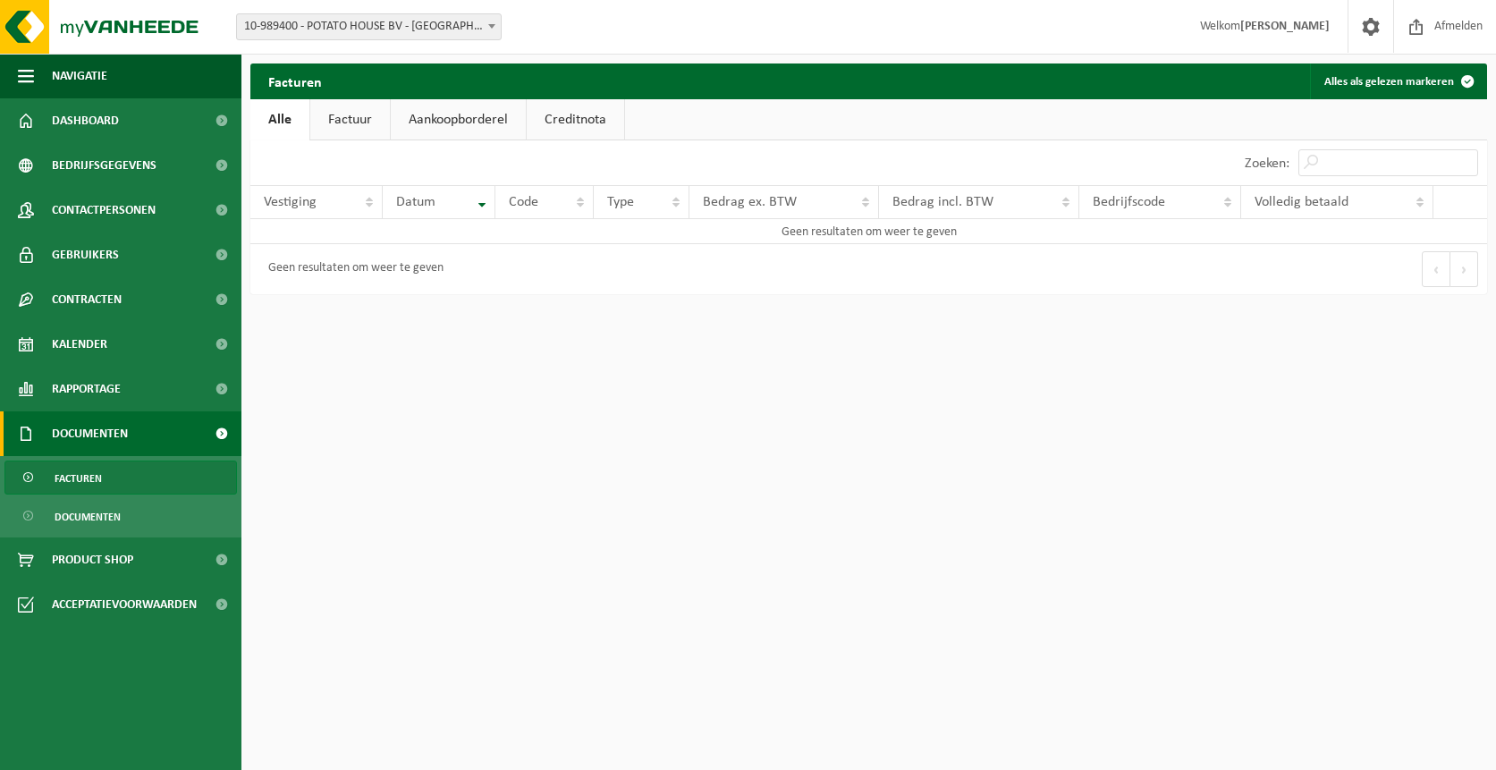
click at [343, 122] on link "Factuur" at bounding box center [350, 119] width 80 height 41
click at [464, 120] on link "Aankoopborderel" at bounding box center [460, 119] width 135 height 41
click at [568, 117] on link "Creditnota" at bounding box center [583, 119] width 97 height 41
click at [97, 294] on span "Contracten" at bounding box center [87, 299] width 70 height 45
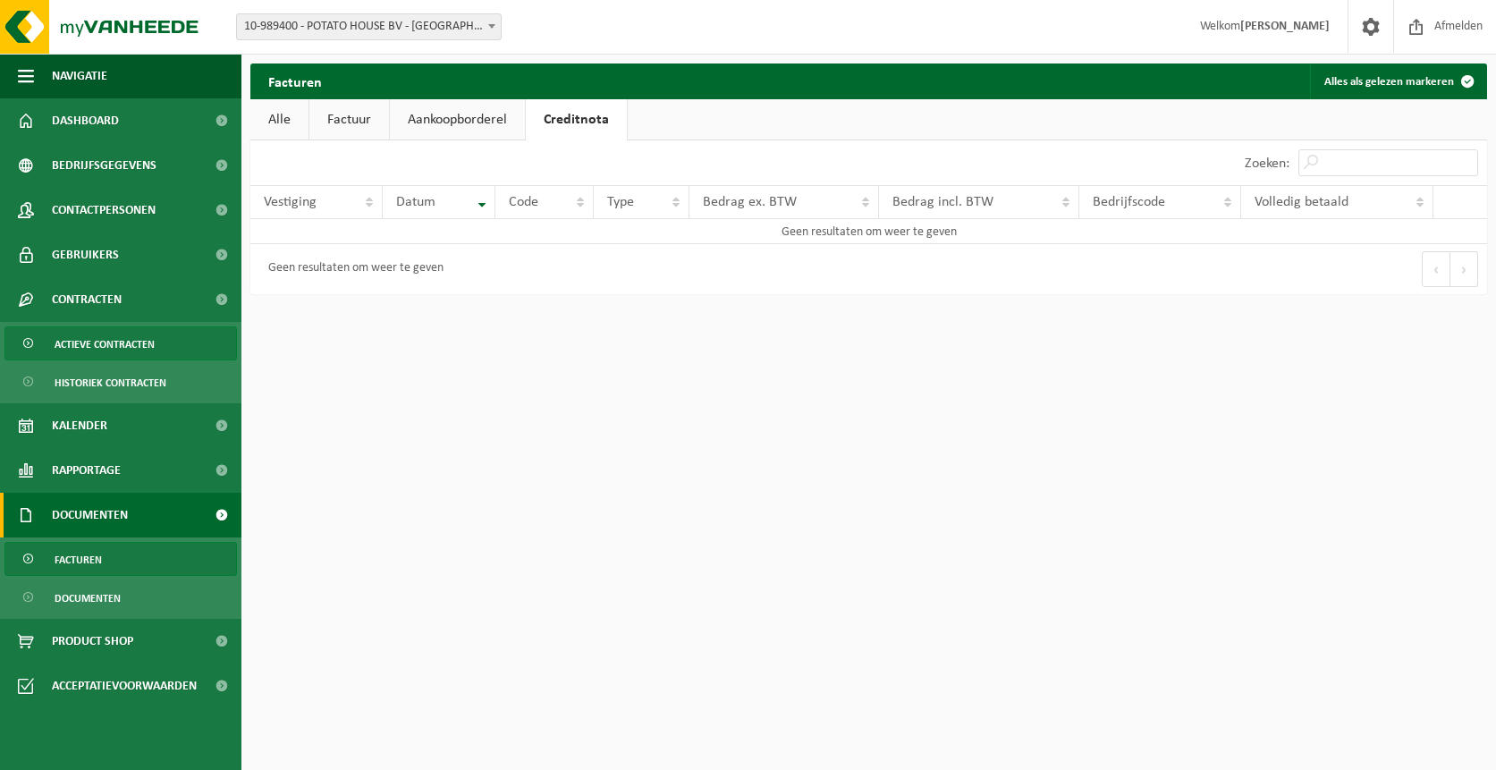
click at [106, 338] on span "Actieve contracten" at bounding box center [105, 344] width 100 height 34
